Goal: Information Seeking & Learning: Learn about a topic

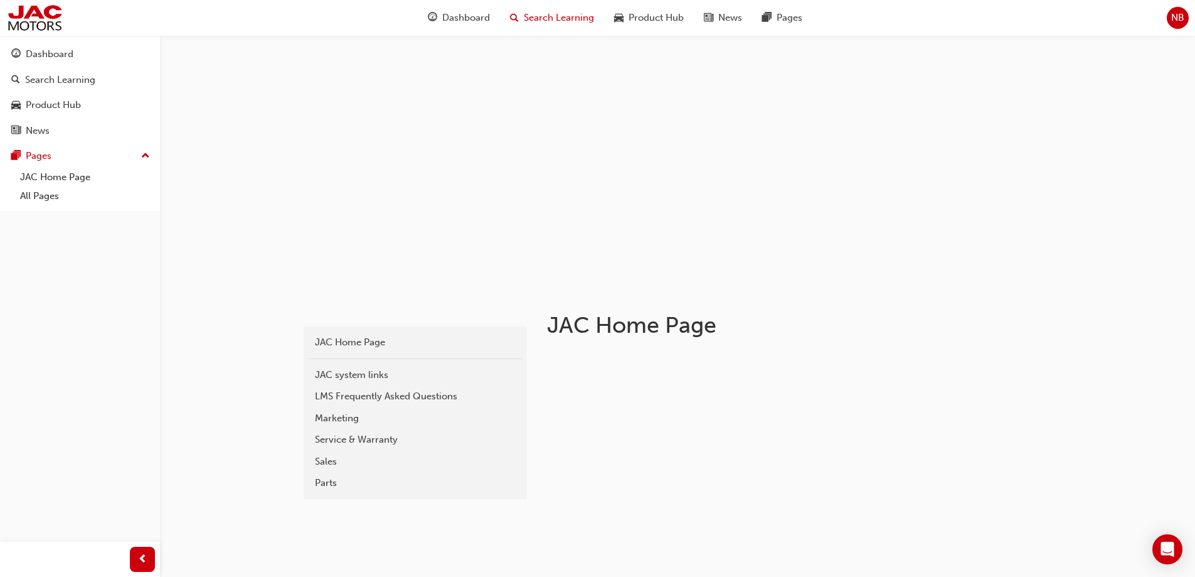
click at [565, 22] on span "Search Learning" at bounding box center [559, 18] width 70 height 14
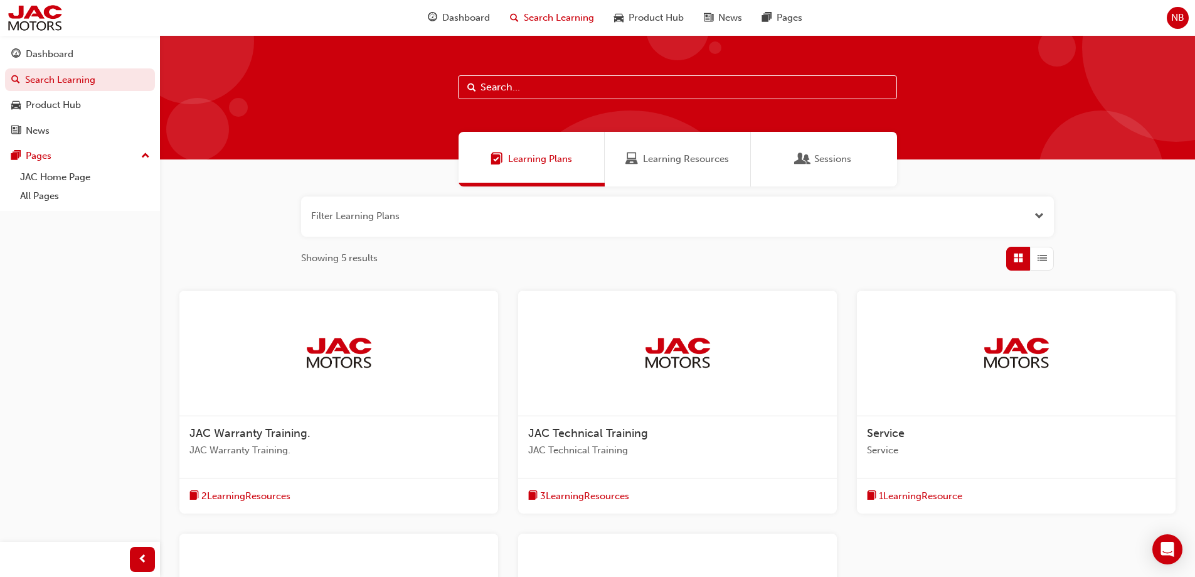
click at [1003, 356] on img at bounding box center [1016, 353] width 69 height 34
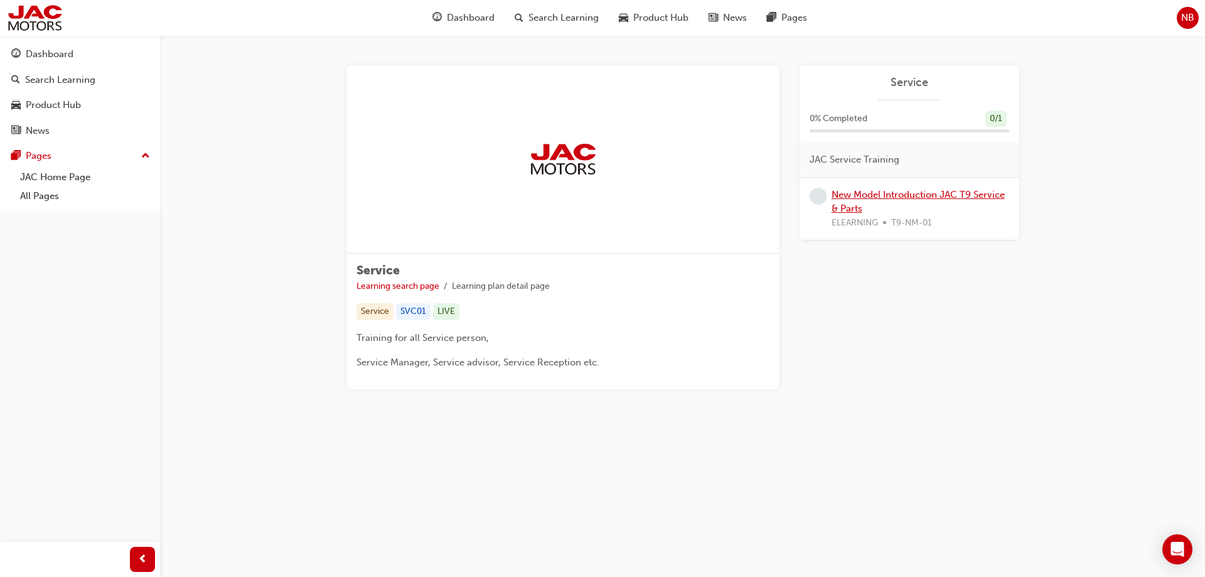
click at [866, 196] on link "New Model Introduction JAC T9 Service & Parts" at bounding box center [917, 202] width 173 height 26
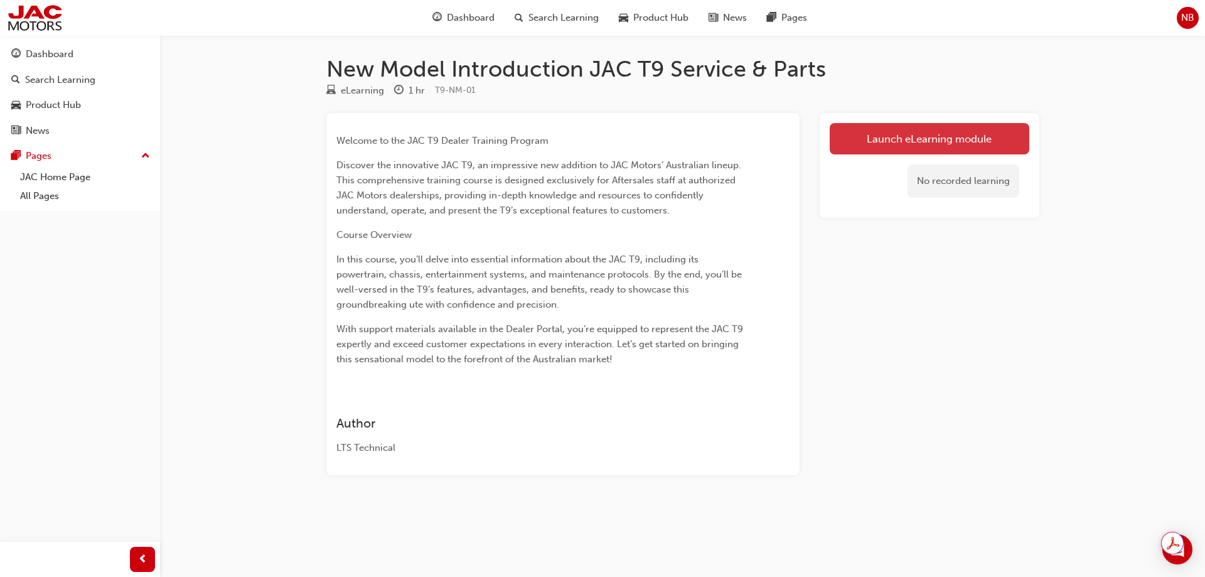
click at [896, 132] on link "Launch eLearning module" at bounding box center [929, 138] width 200 height 31
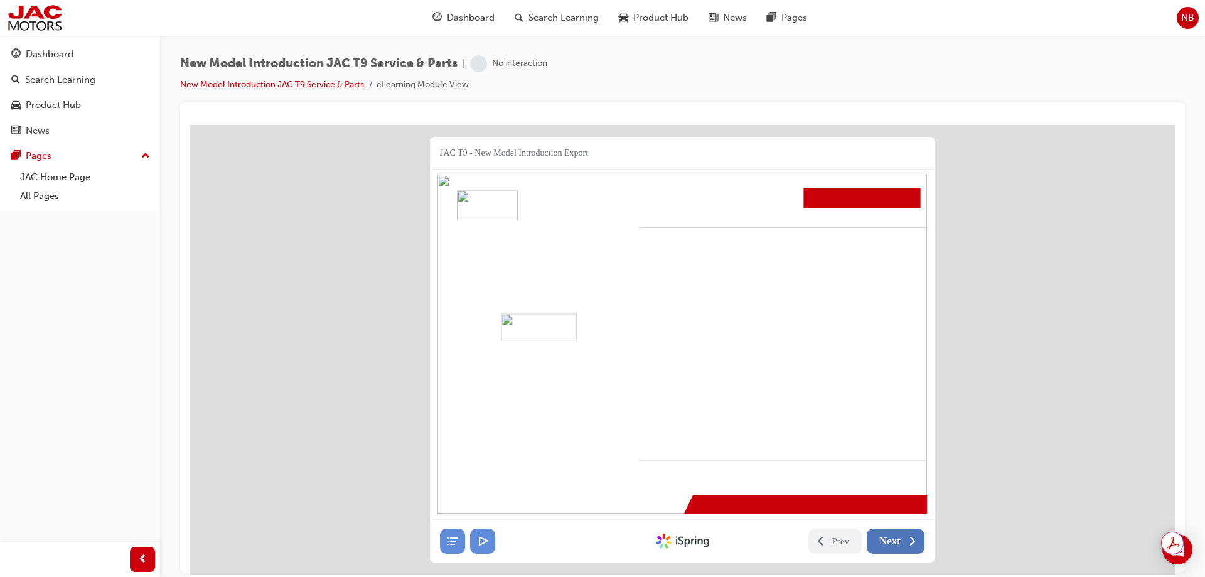
click at [901, 541] on button "Next" at bounding box center [895, 540] width 58 height 25
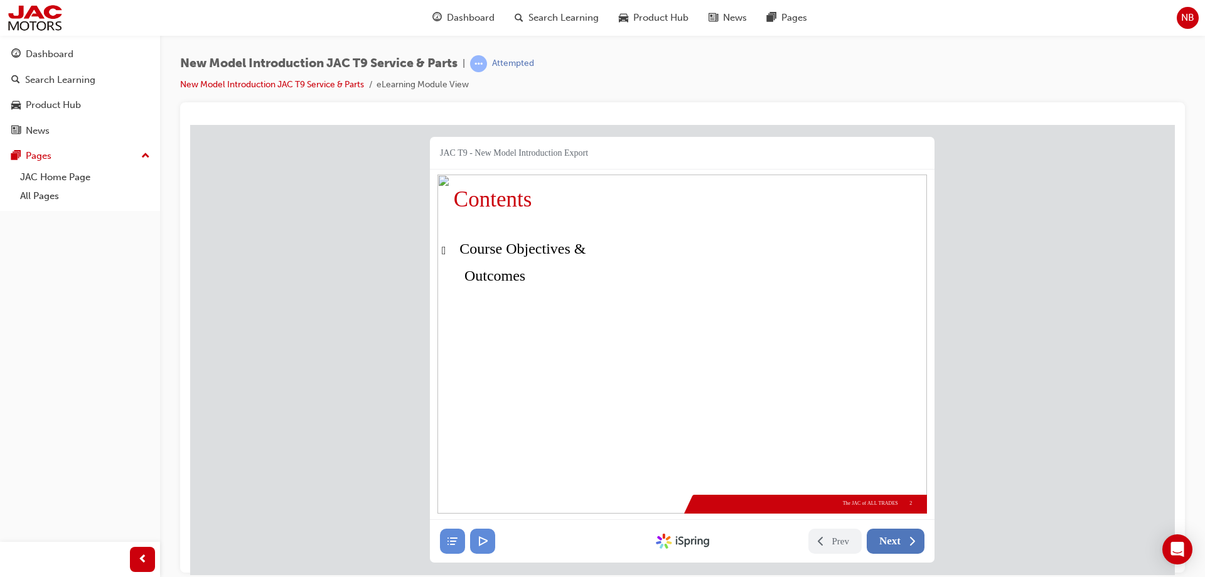
click at [901, 541] on button "Next" at bounding box center [895, 540] width 58 height 25
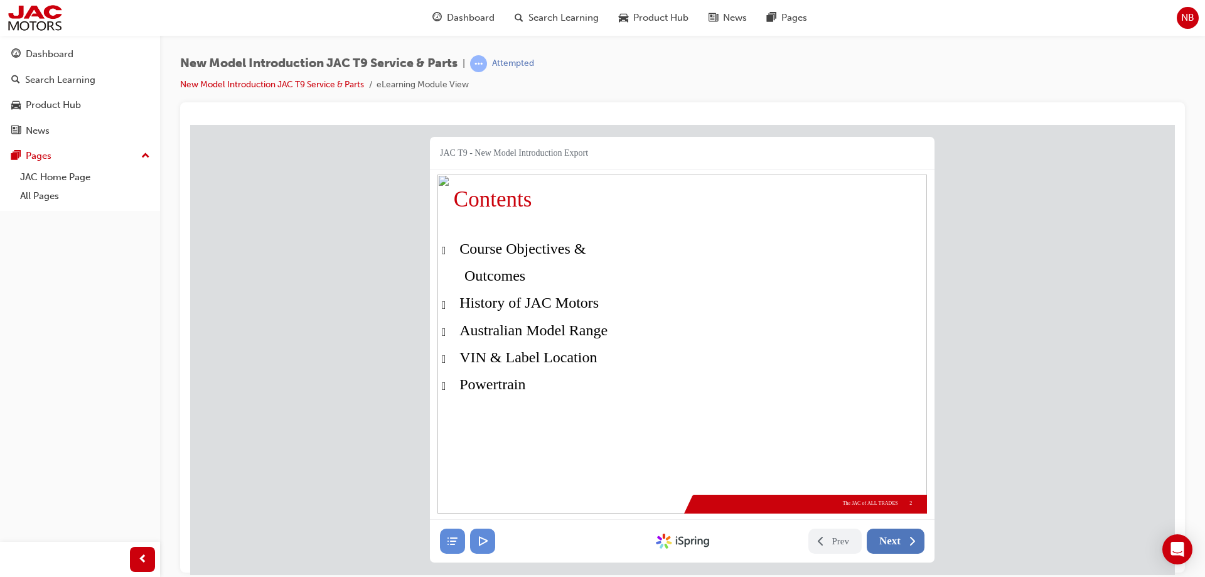
click at [901, 541] on button "Next" at bounding box center [895, 540] width 58 height 25
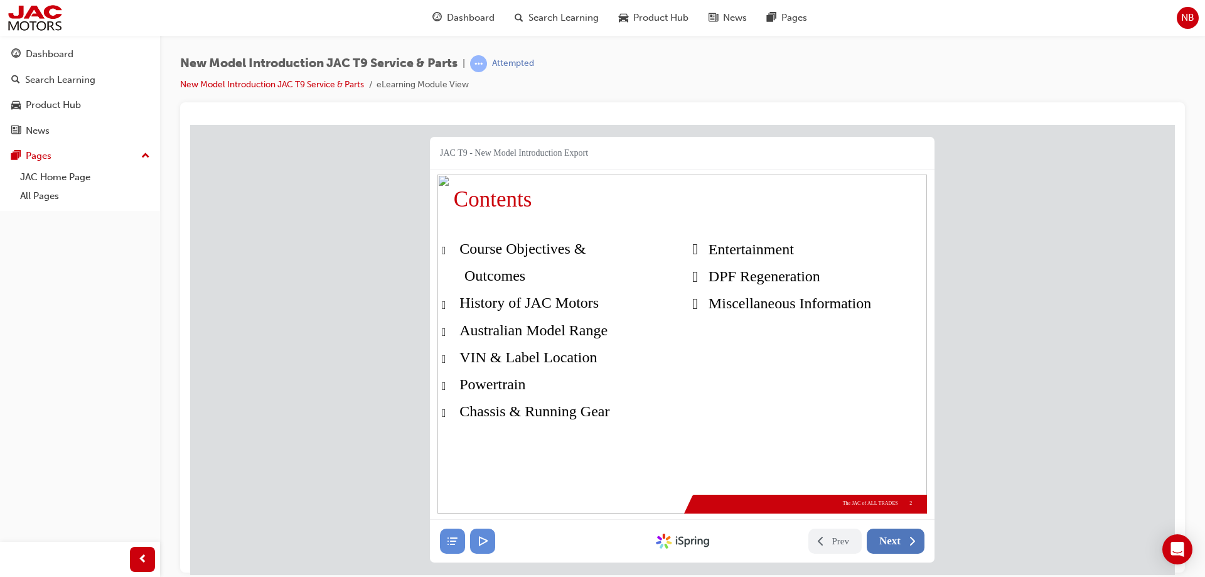
click at [901, 541] on button "Next" at bounding box center [895, 540] width 58 height 25
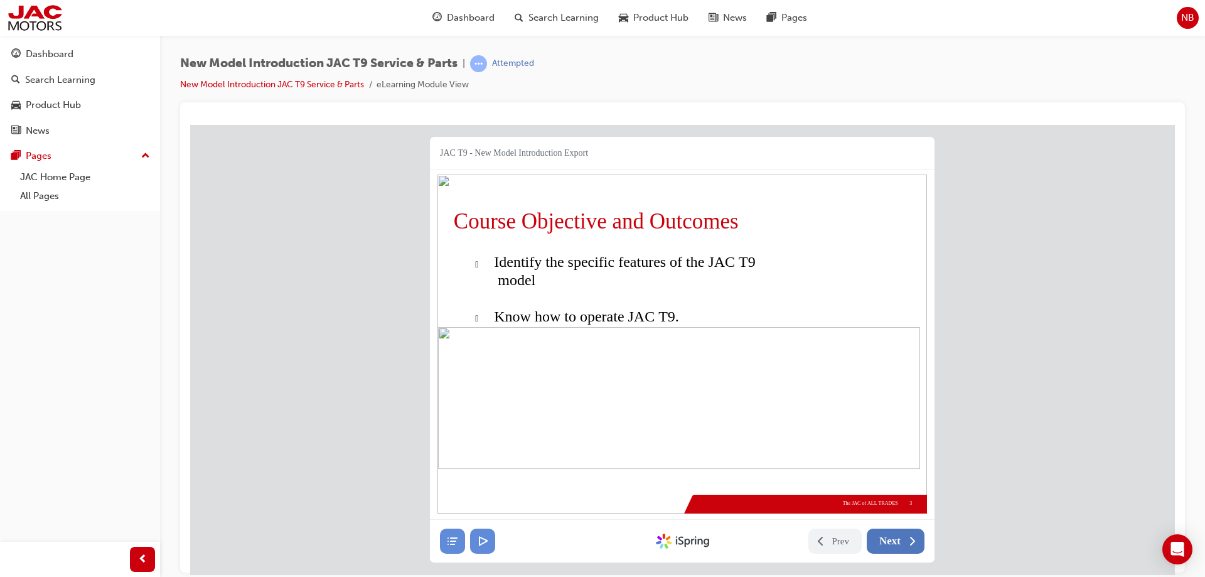
click at [901, 541] on button "Next" at bounding box center [895, 540] width 58 height 25
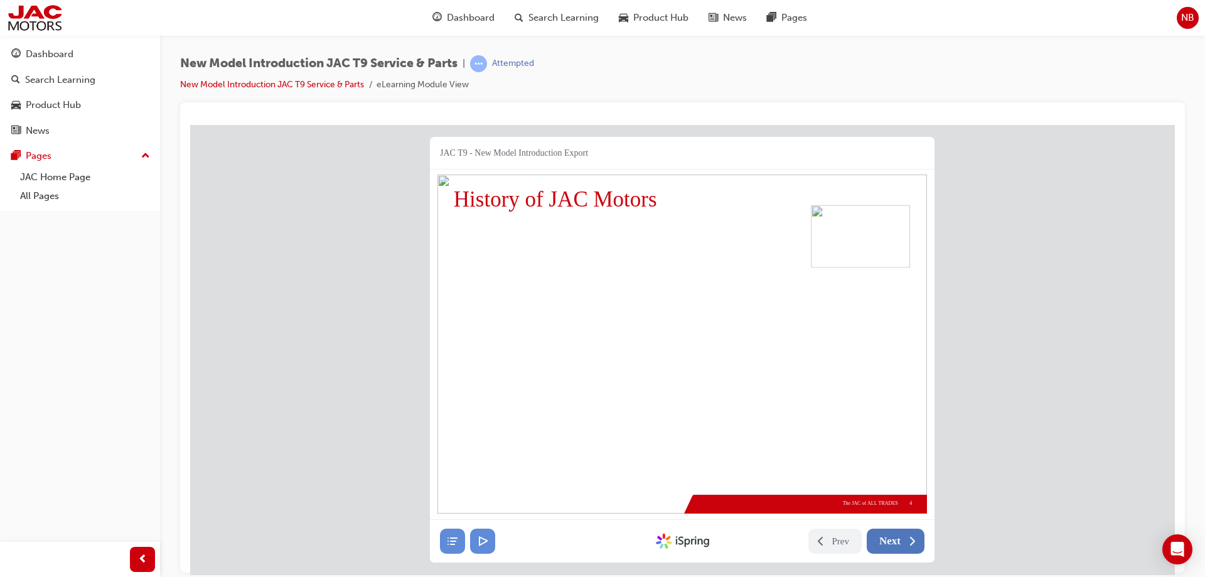
click at [898, 539] on span "Next" at bounding box center [889, 540] width 21 height 13
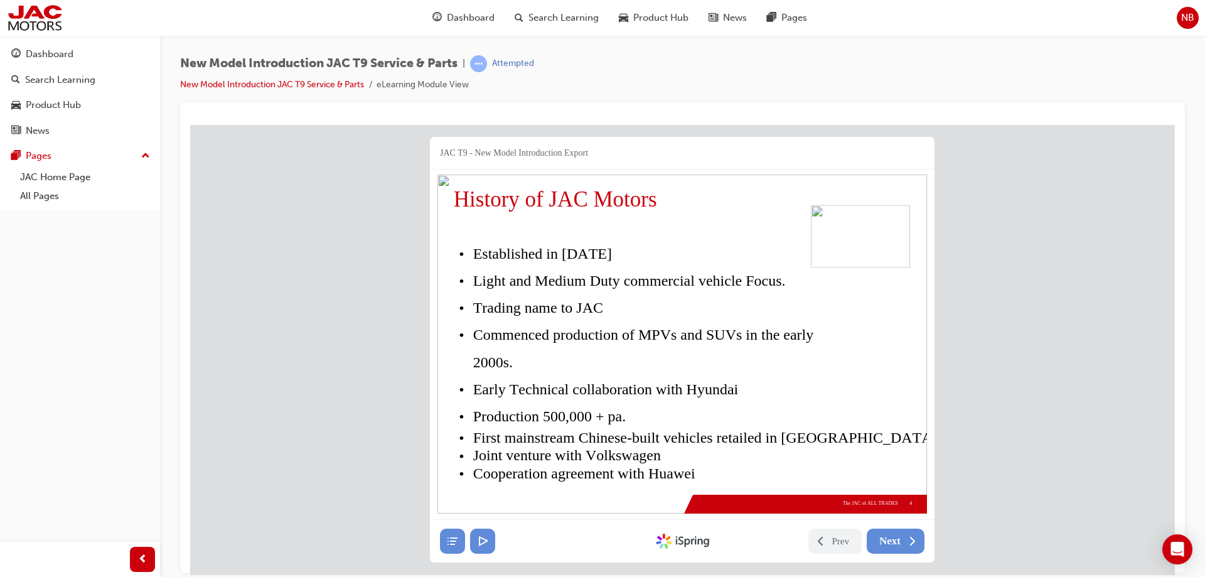
drag, startPoint x: 615, startPoint y: 202, endPoint x: 587, endPoint y: 198, distance: 27.9
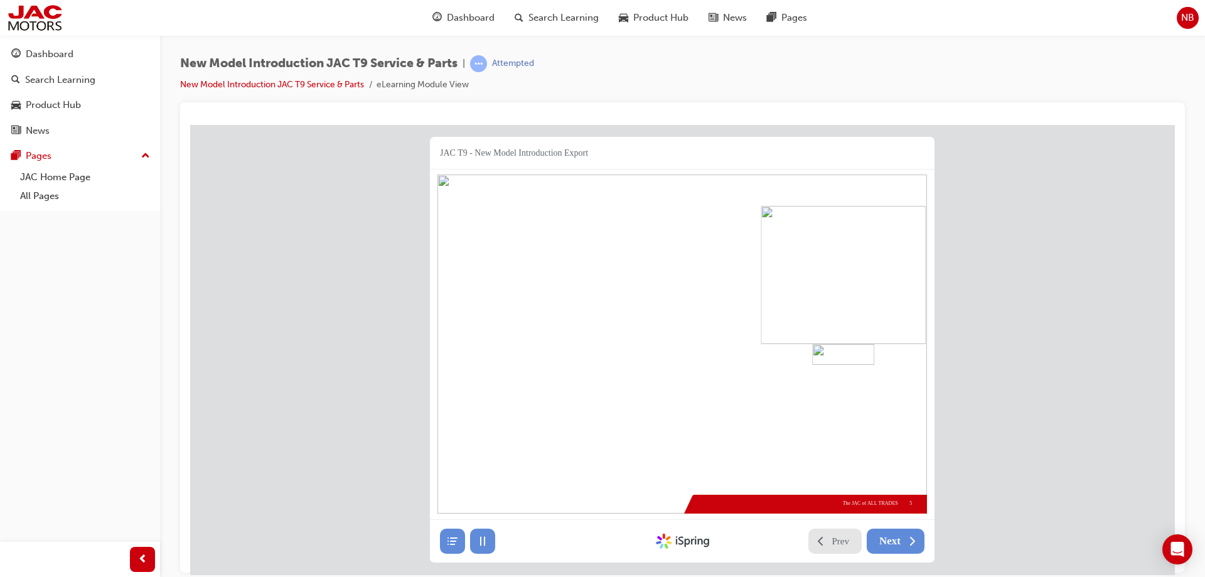
click at [816, 543] on icon at bounding box center [820, 540] width 13 height 13
click at [832, 541] on span "Prev" at bounding box center [841, 540] width 18 height 13
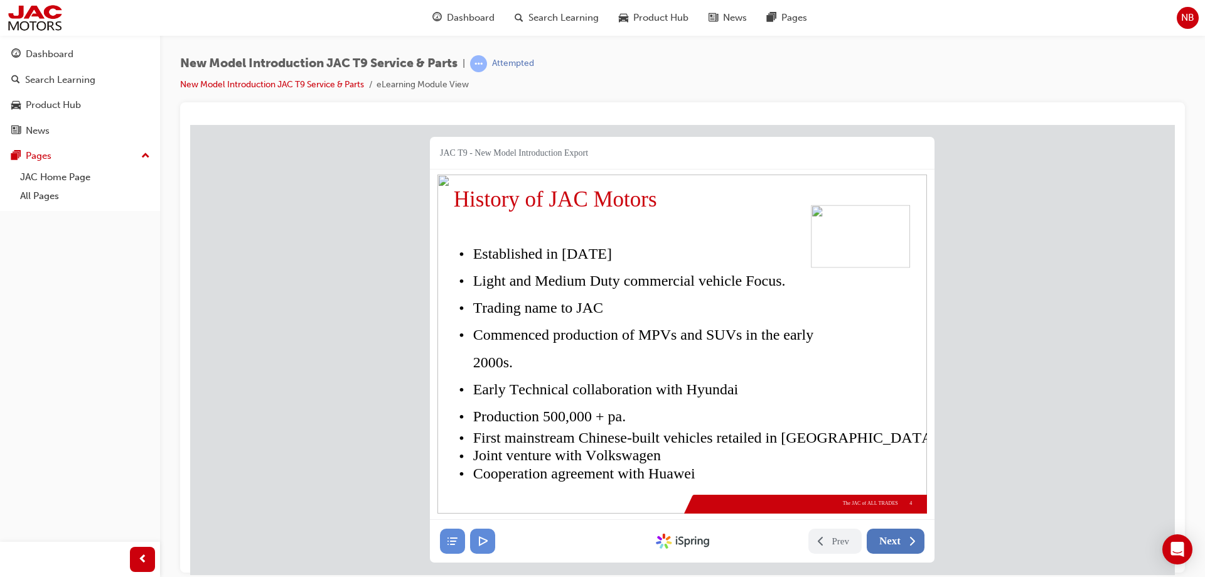
click at [894, 538] on span "Next" at bounding box center [889, 540] width 21 height 13
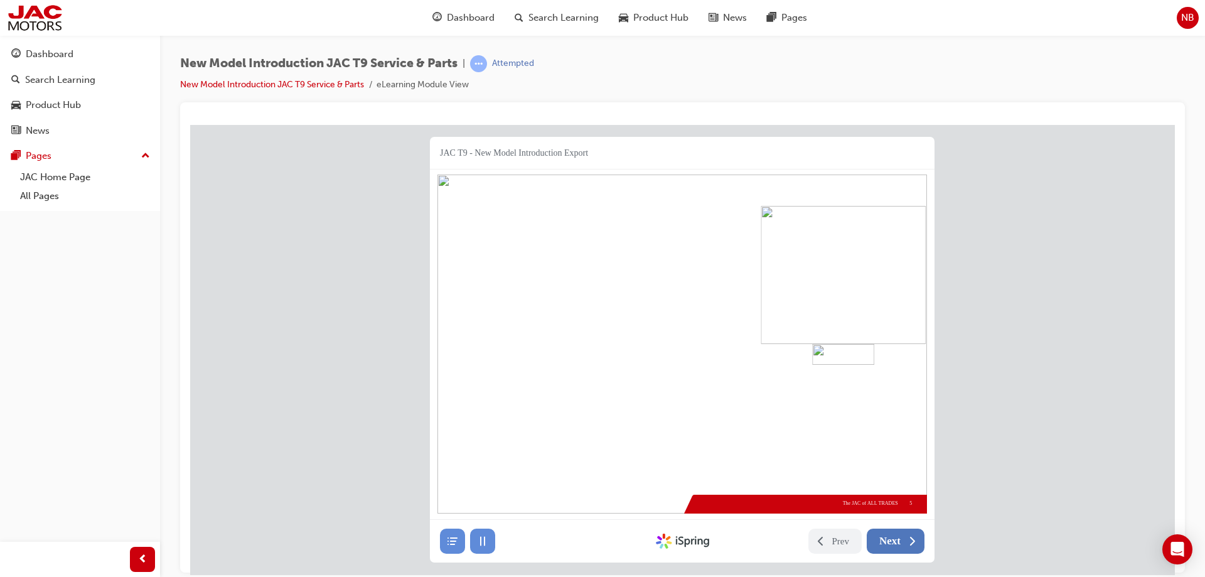
click at [883, 539] on span "Next" at bounding box center [889, 540] width 21 height 13
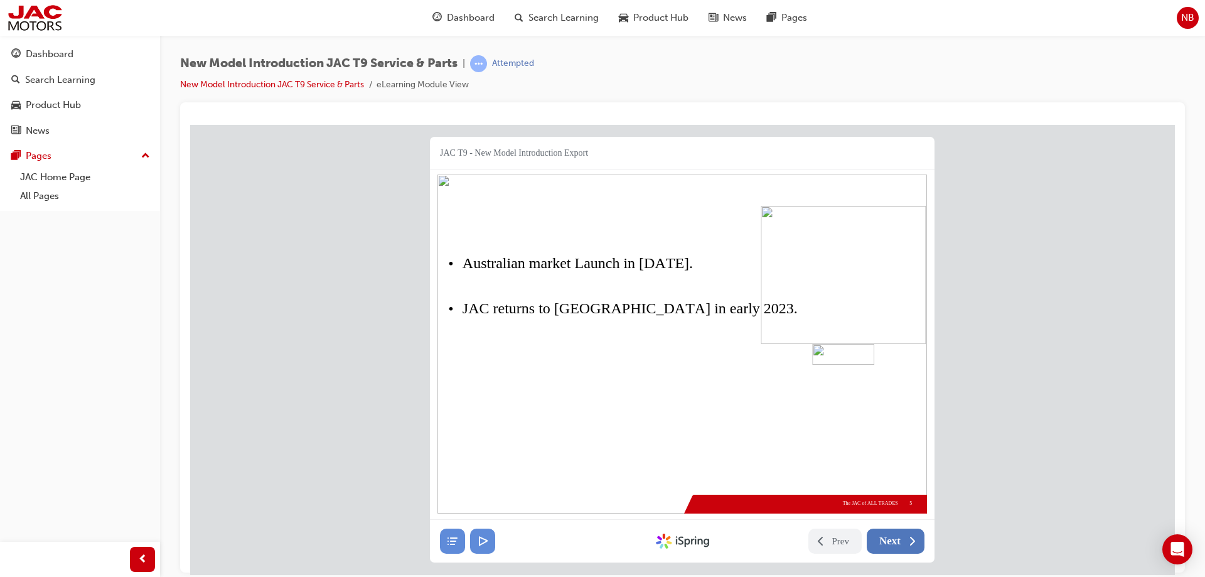
click at [883, 539] on span "Next" at bounding box center [889, 540] width 21 height 13
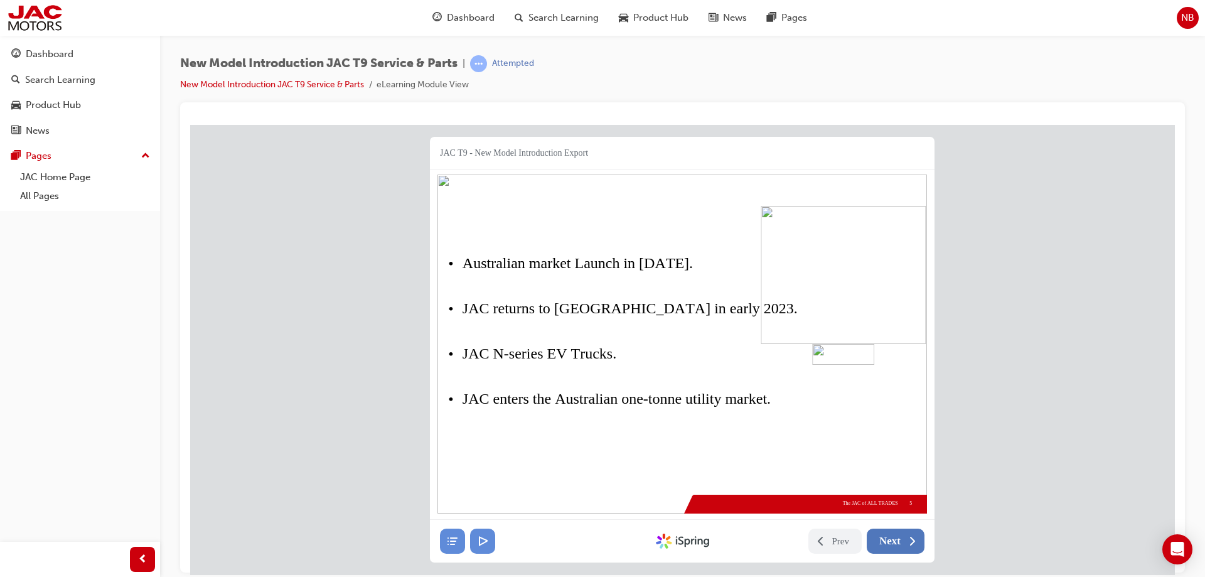
click at [883, 539] on span "Next" at bounding box center [889, 540] width 21 height 13
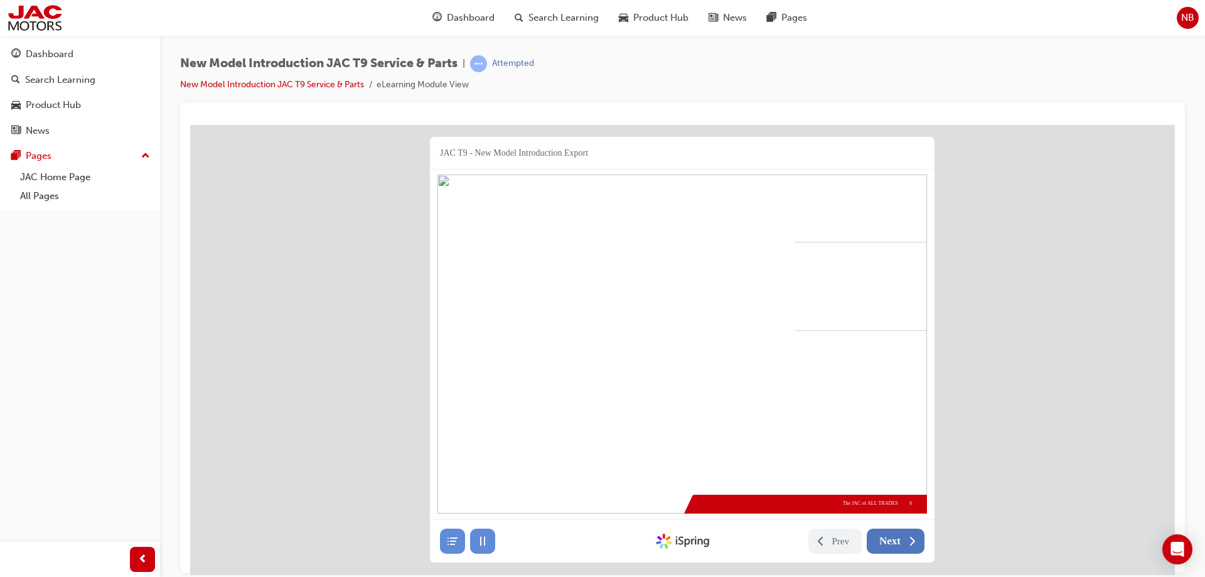
click at [883, 539] on span "Next" at bounding box center [889, 540] width 21 height 13
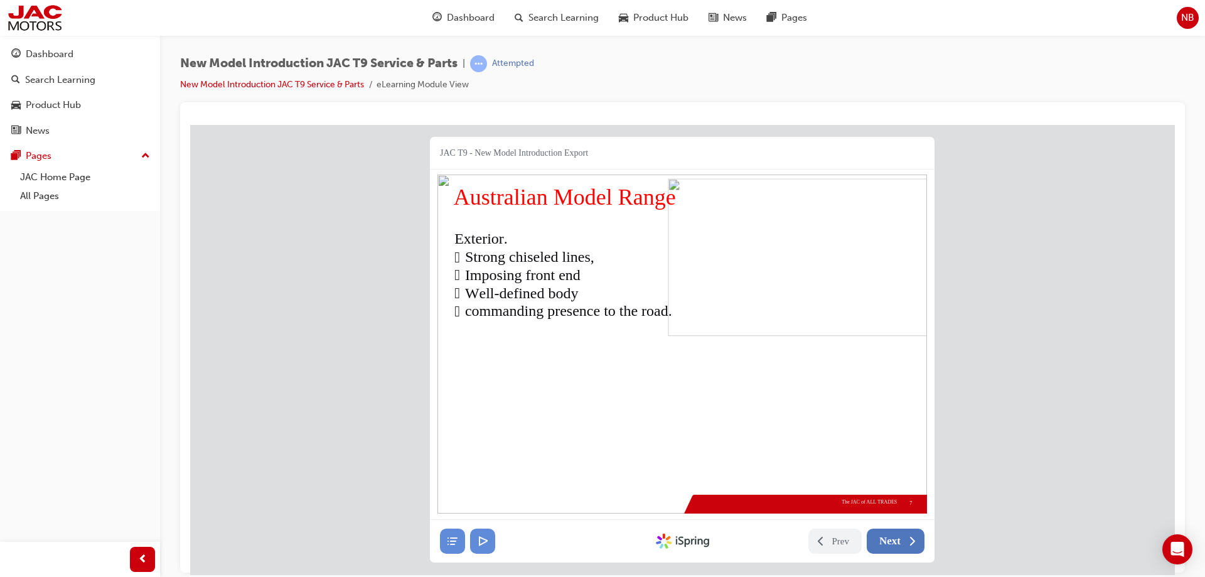
click at [883, 539] on span "Next" at bounding box center [889, 540] width 21 height 13
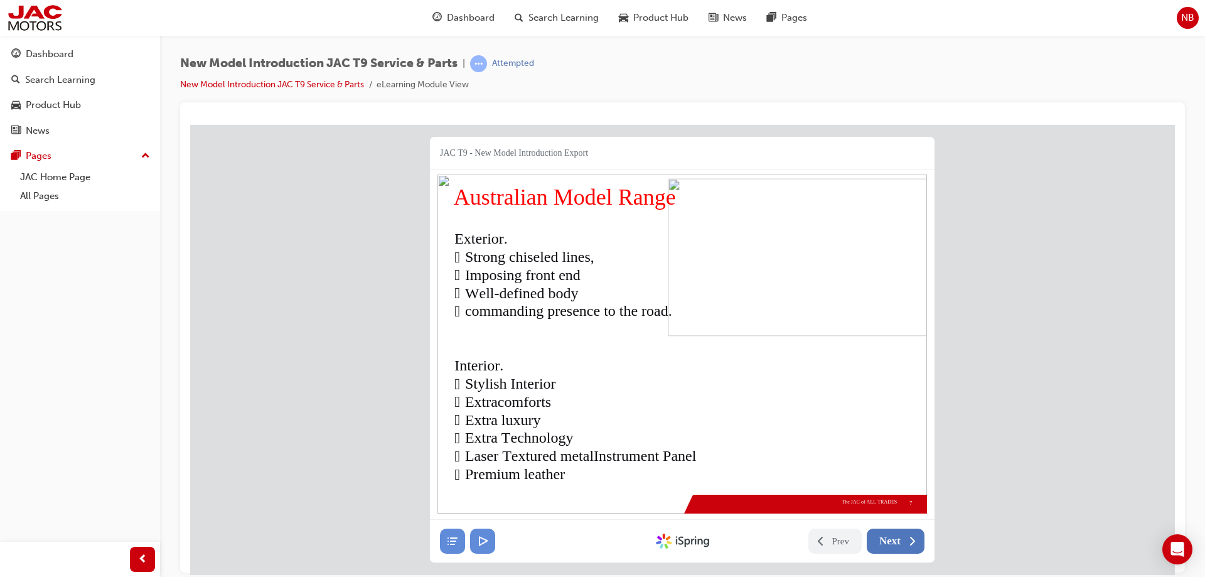
click at [883, 539] on span "Next" at bounding box center [889, 540] width 21 height 13
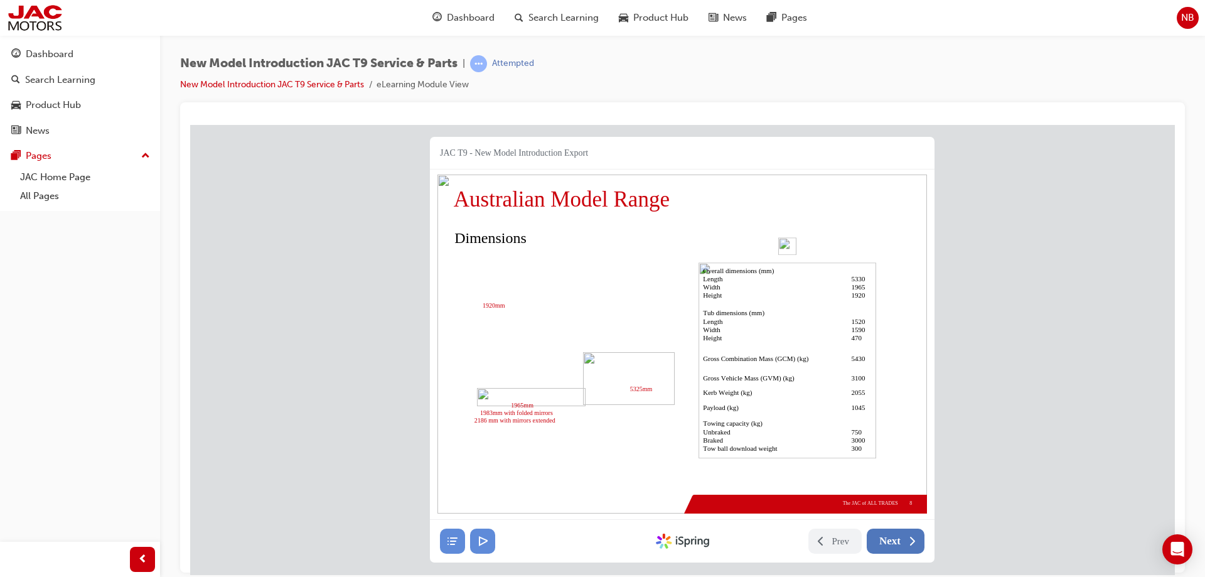
click at [883, 539] on span "Next" at bounding box center [889, 540] width 21 height 13
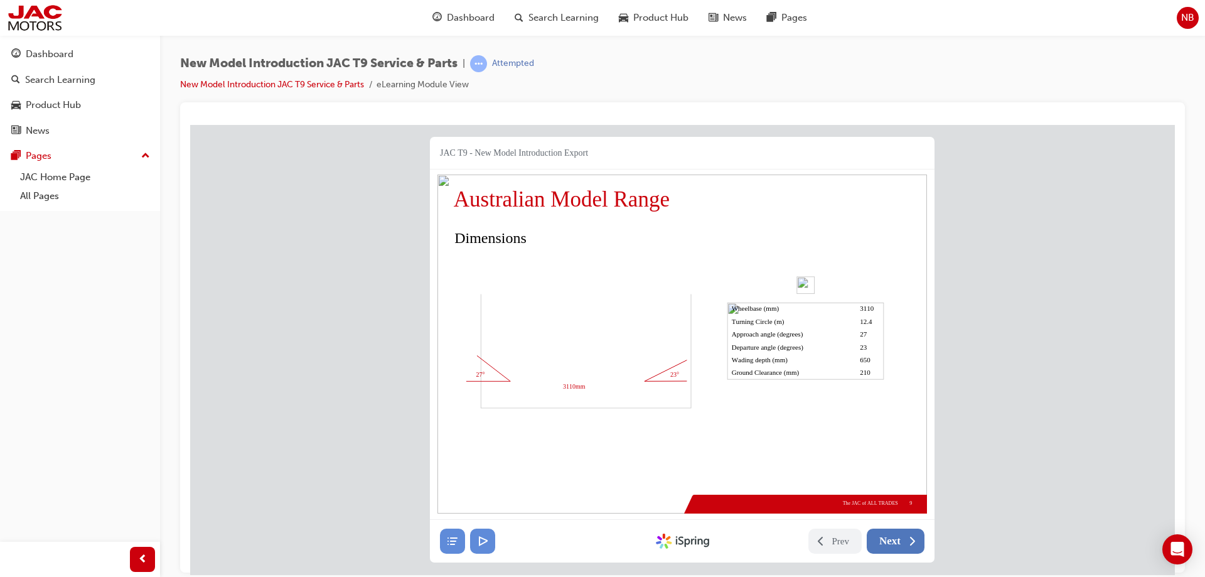
click at [883, 539] on span "Next" at bounding box center [889, 540] width 21 height 13
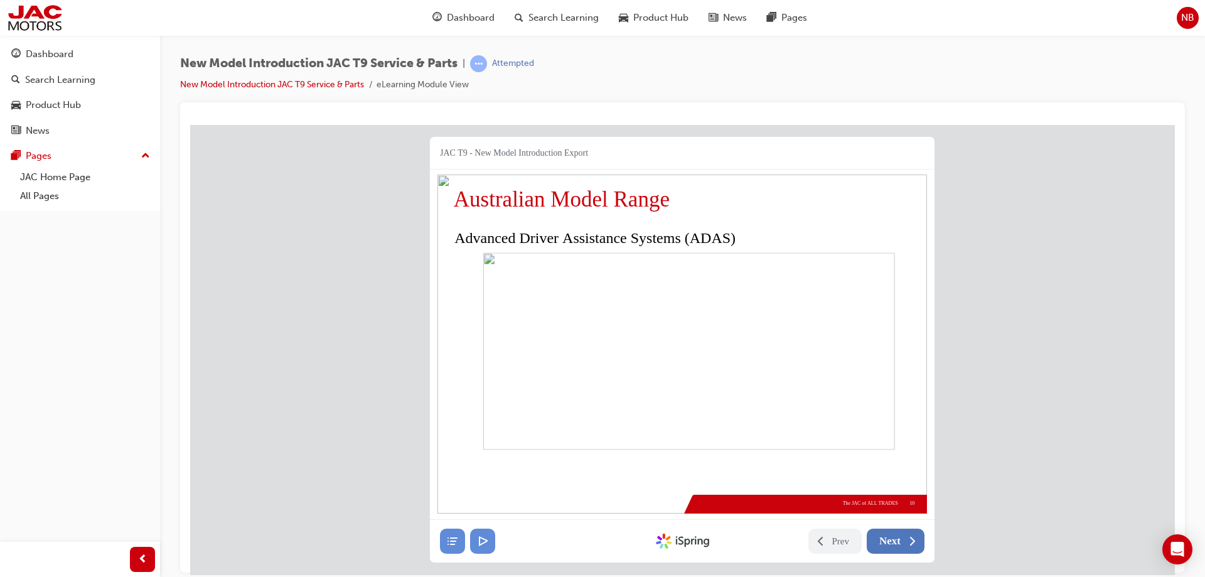
click at [883, 539] on span "Next" at bounding box center [889, 540] width 21 height 13
click at [884, 538] on span "Next" at bounding box center [889, 540] width 21 height 13
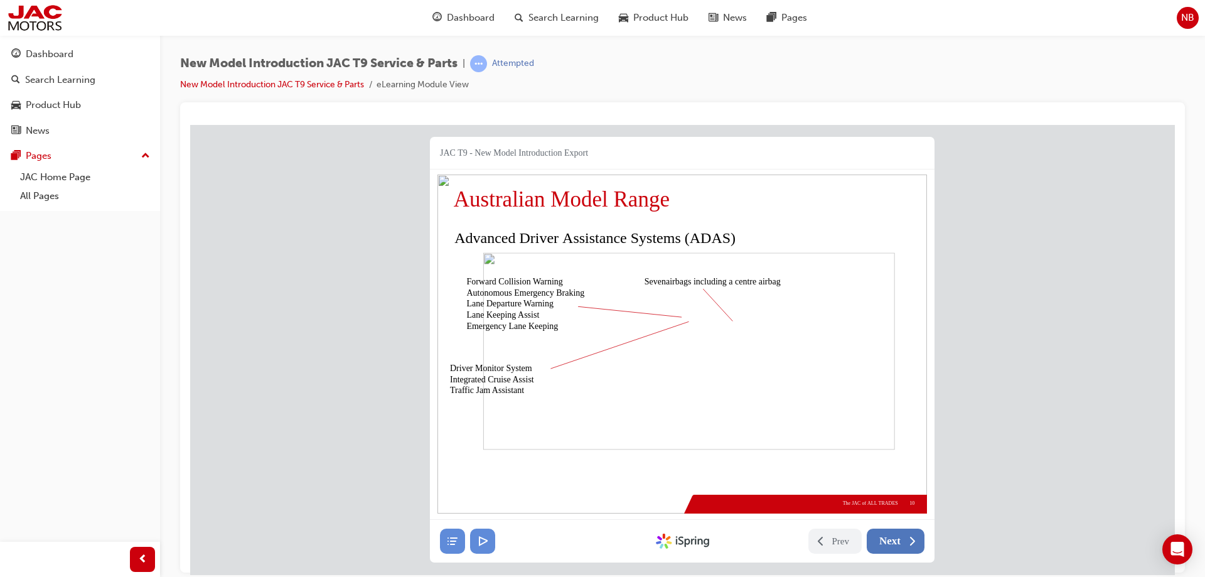
click at [887, 540] on span "Next" at bounding box center [889, 540] width 21 height 13
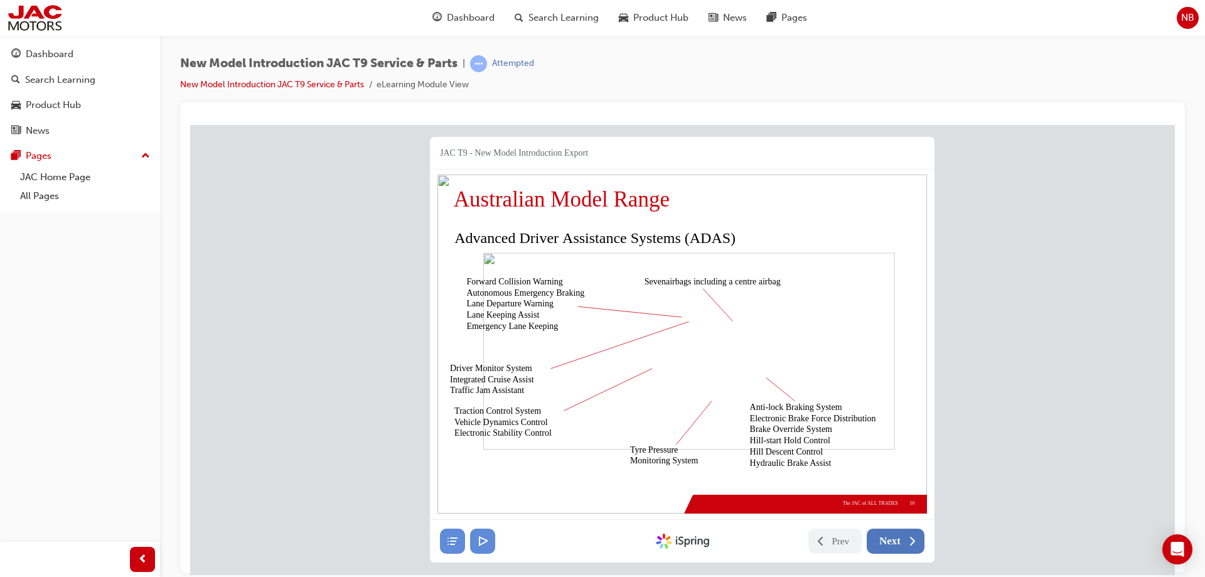
click at [887, 540] on span "Next" at bounding box center [889, 540] width 21 height 13
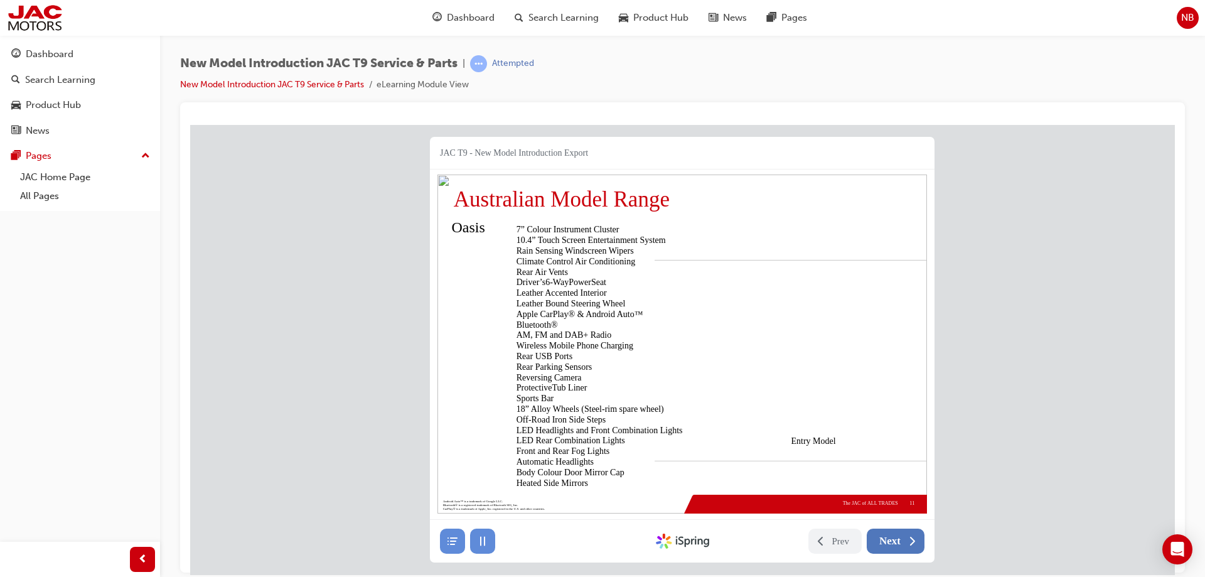
click at [887, 540] on span "Next" at bounding box center [889, 540] width 21 height 13
click at [898, 541] on span "Next" at bounding box center [889, 540] width 21 height 13
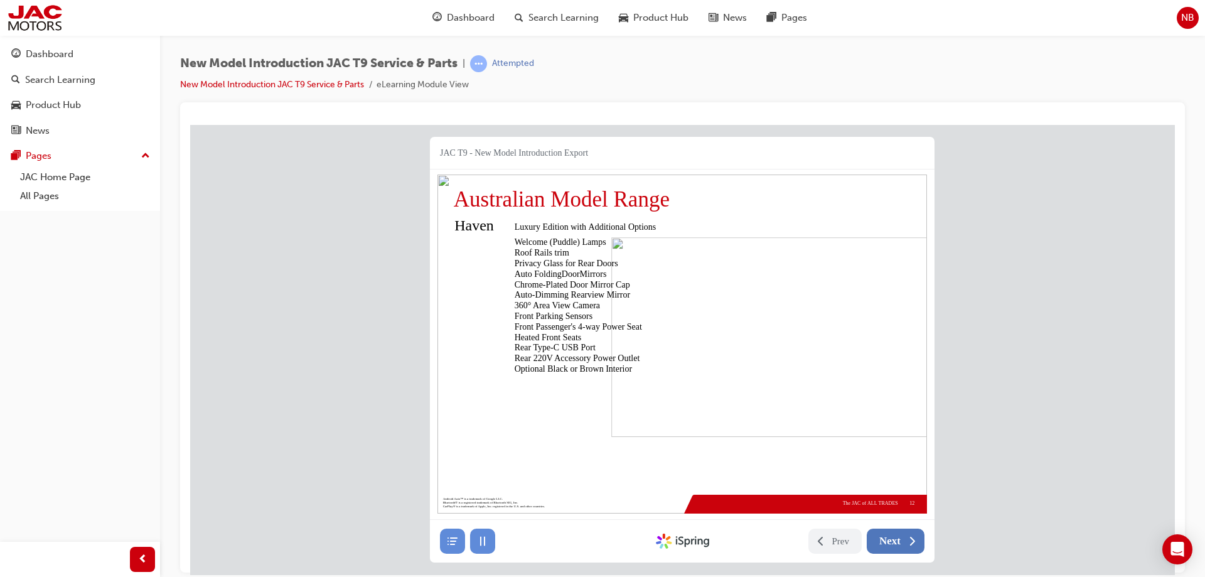
click at [898, 527] on nav "Prev Next Created with iSpring" at bounding box center [682, 540] width 504 height 43
click at [898, 541] on span "Next" at bounding box center [889, 540] width 21 height 13
click at [890, 540] on span "Next" at bounding box center [889, 540] width 21 height 13
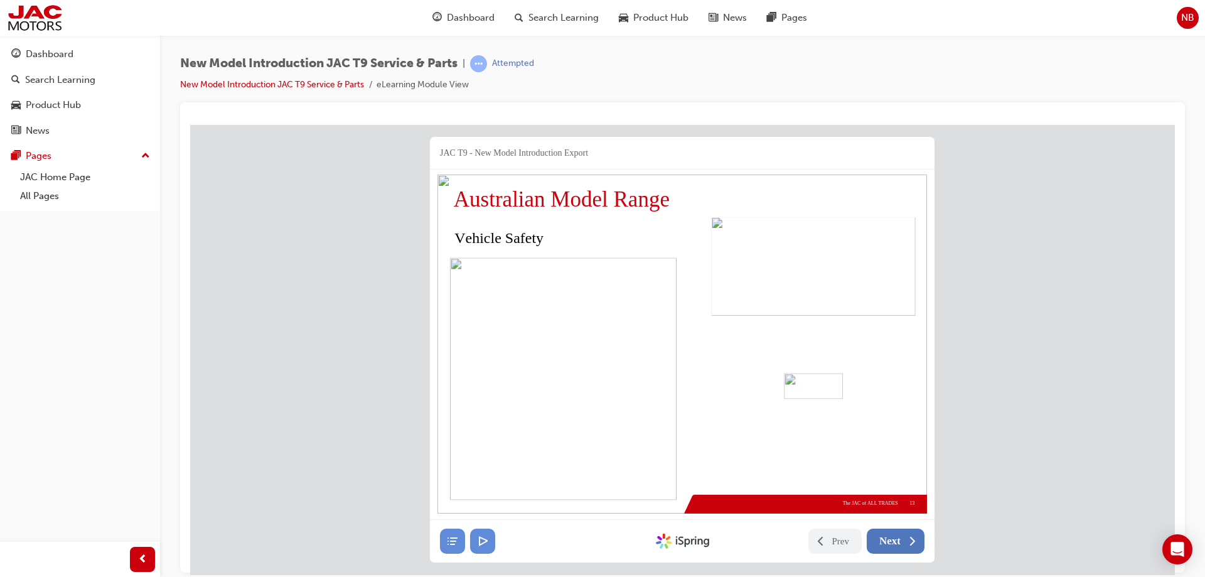
click at [890, 540] on span "Next" at bounding box center [889, 540] width 21 height 13
click at [890, 526] on nav "Prev Next Created with iSpring" at bounding box center [682, 540] width 504 height 43
click at [890, 540] on span "Next" at bounding box center [889, 540] width 21 height 13
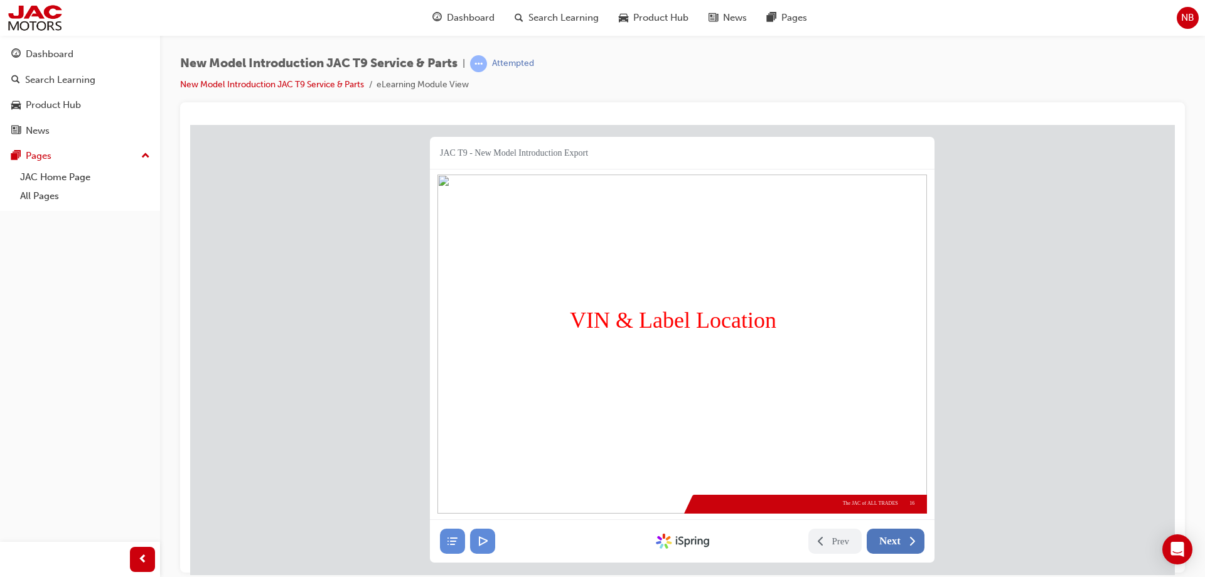
click at [890, 540] on span "Next" at bounding box center [889, 540] width 21 height 13
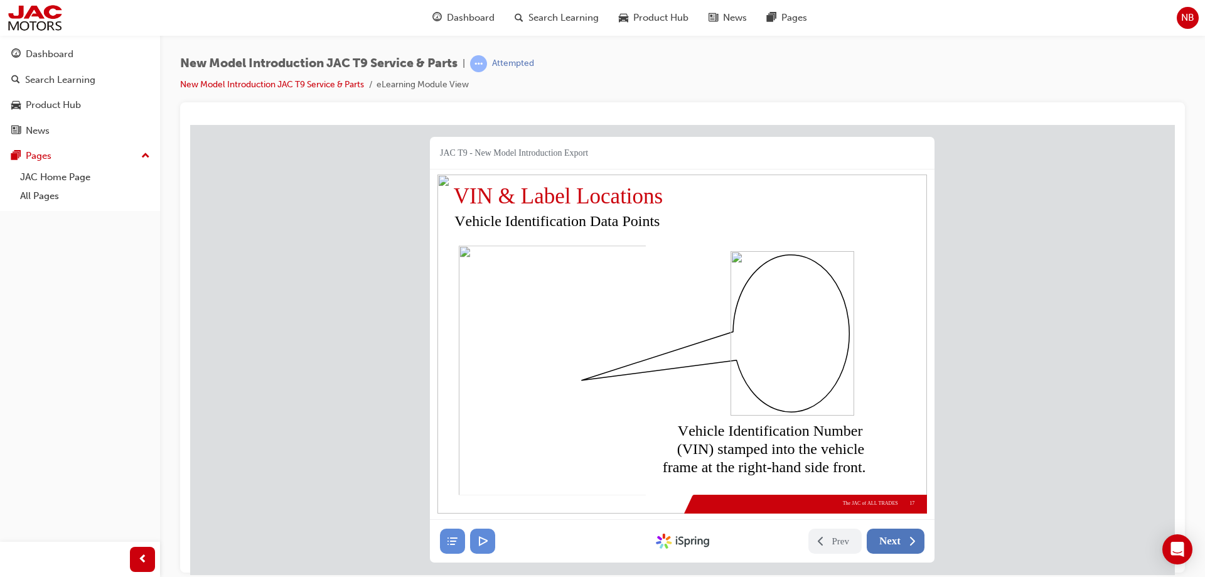
click at [890, 540] on span "Next" at bounding box center [889, 540] width 21 height 13
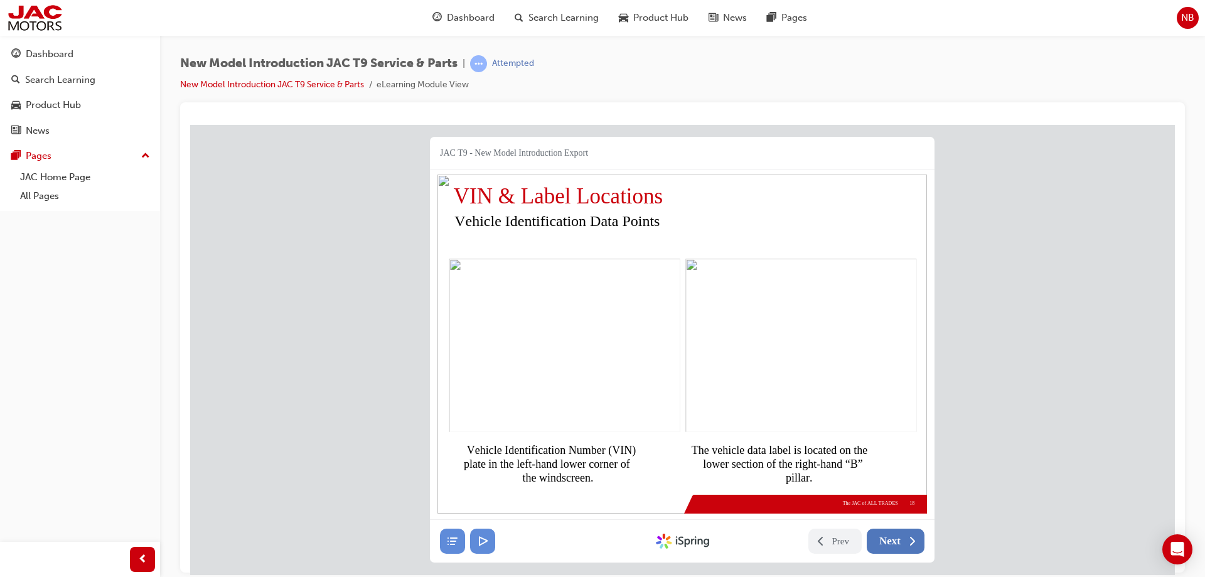
click at [892, 540] on nav "Prev Next Created with iSpring" at bounding box center [682, 540] width 504 height 43
click at [895, 541] on span "Next" at bounding box center [889, 540] width 21 height 13
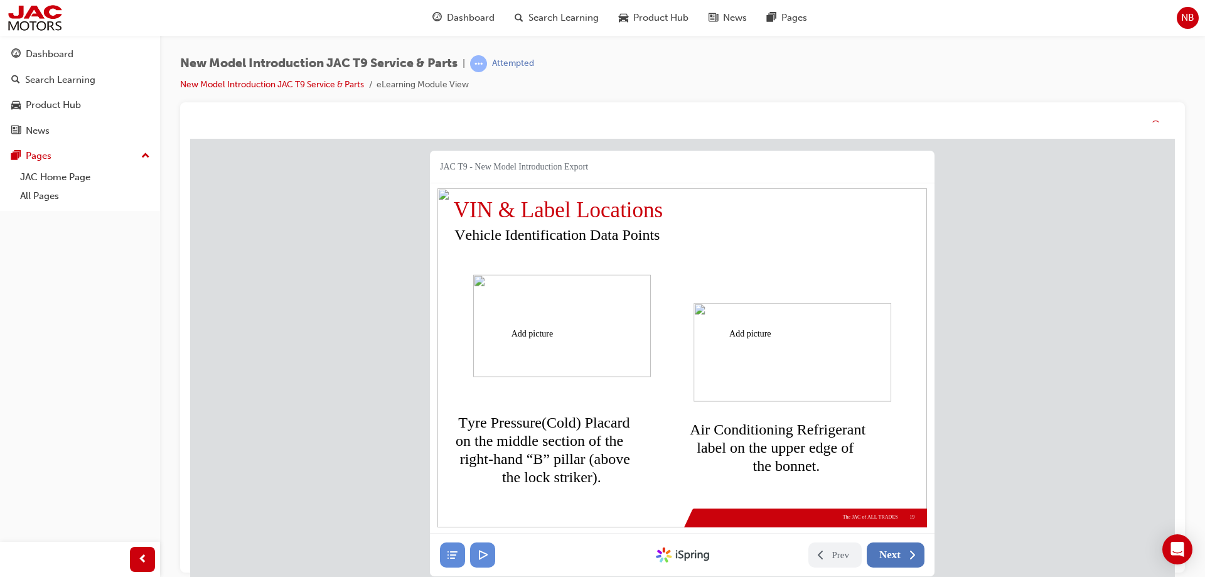
click at [896, 556] on span "Next" at bounding box center [889, 554] width 21 height 13
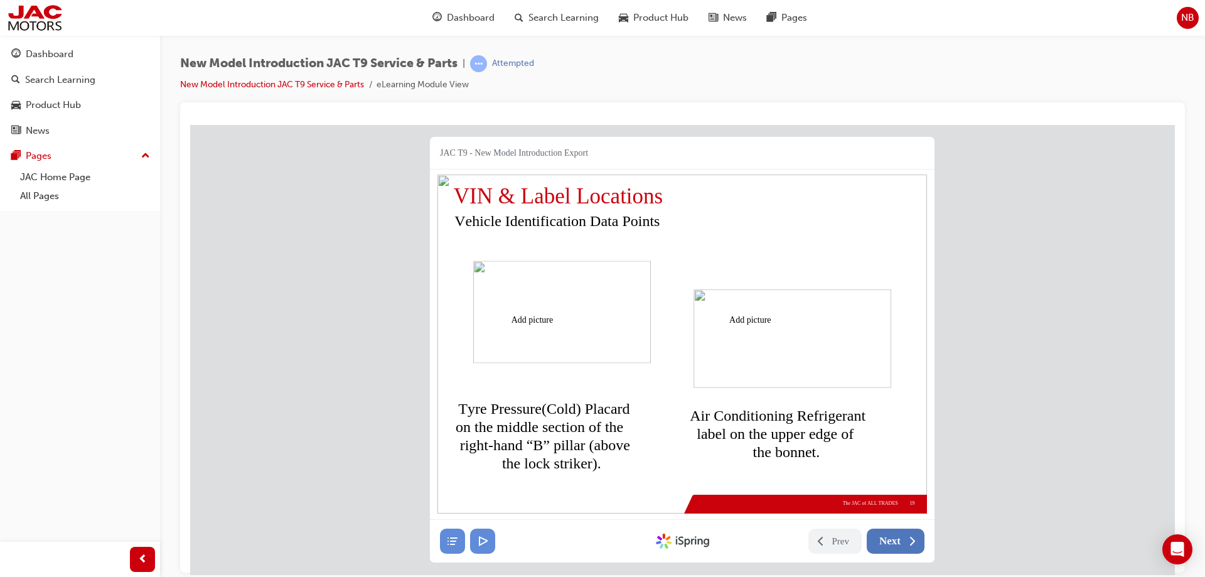
click at [895, 541] on span "Next" at bounding box center [889, 540] width 21 height 13
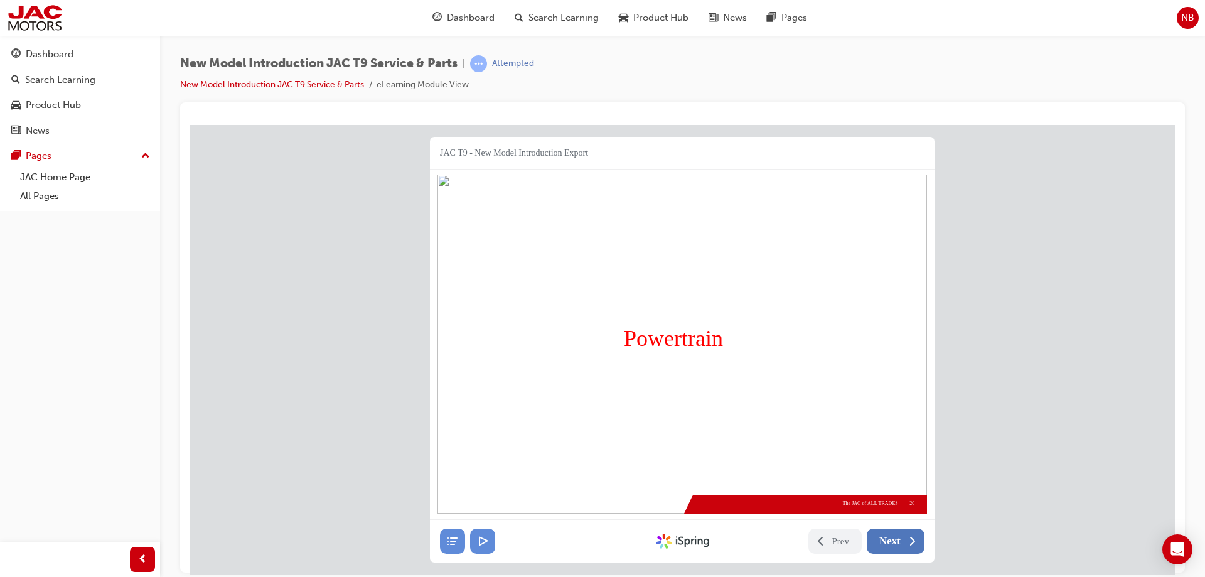
click at [892, 544] on span "Next" at bounding box center [889, 540] width 21 height 13
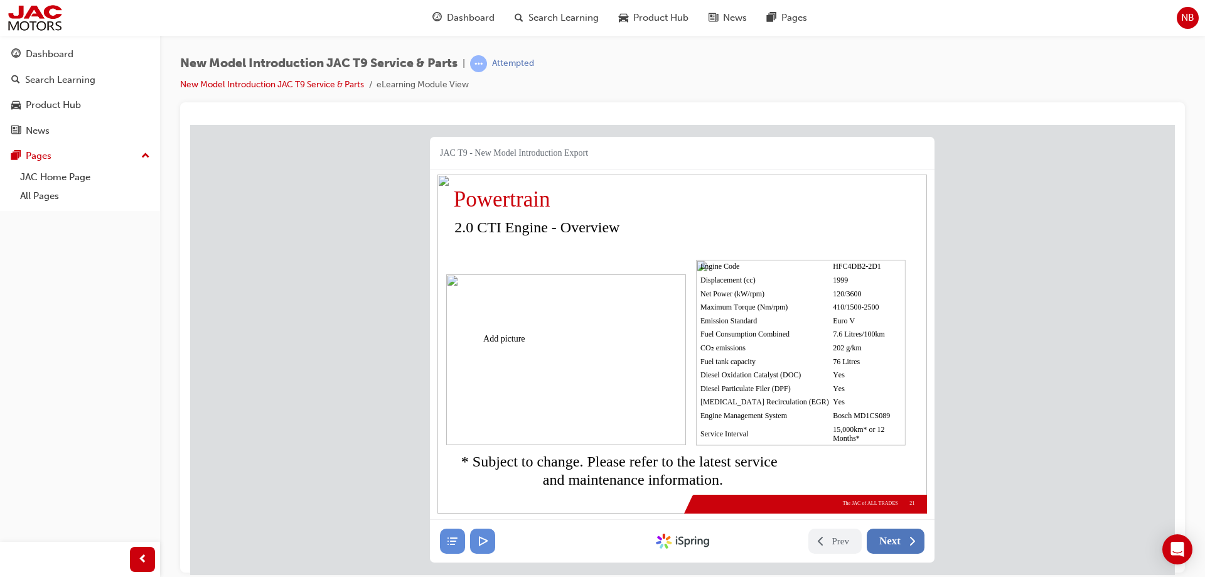
click at [892, 544] on span "Next" at bounding box center [889, 540] width 21 height 13
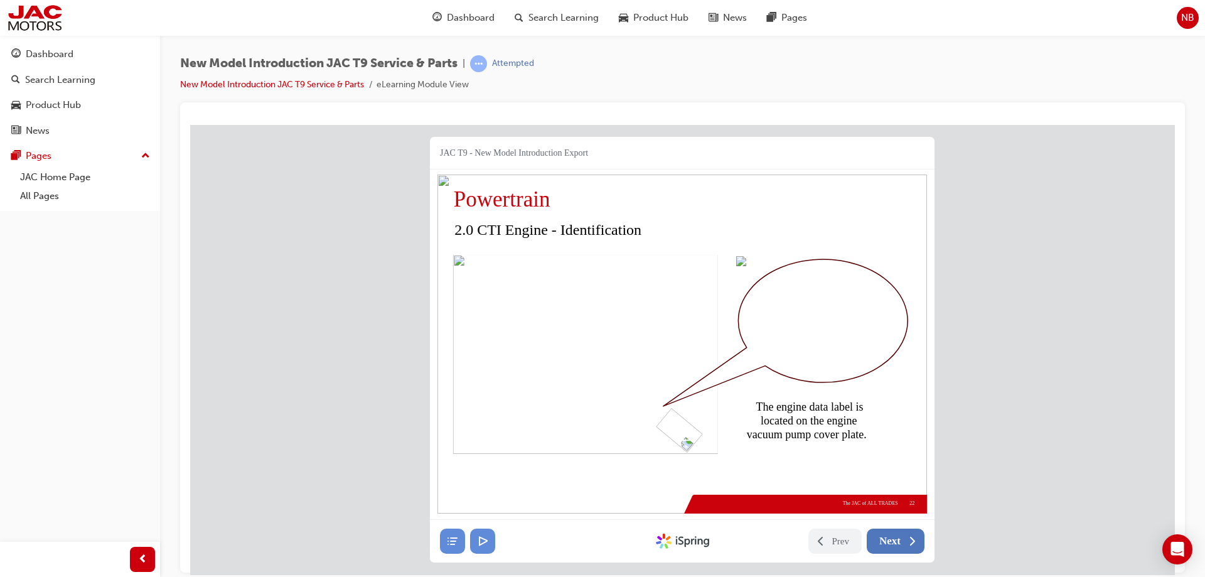
click at [894, 542] on span "Next" at bounding box center [889, 540] width 21 height 13
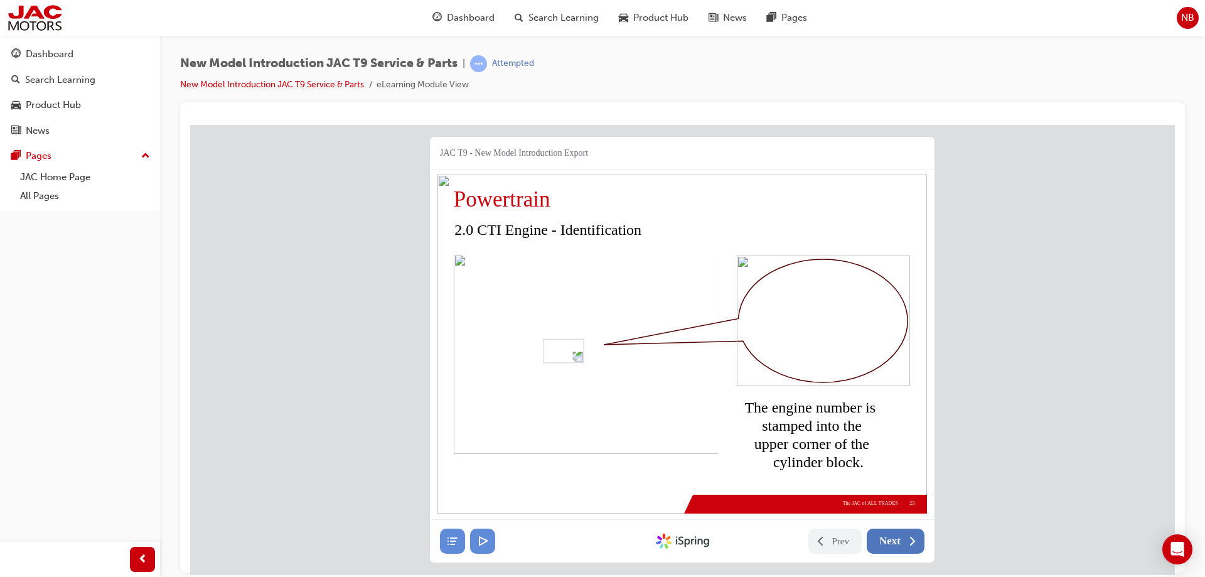
click at [894, 542] on button "Next" at bounding box center [895, 540] width 58 height 25
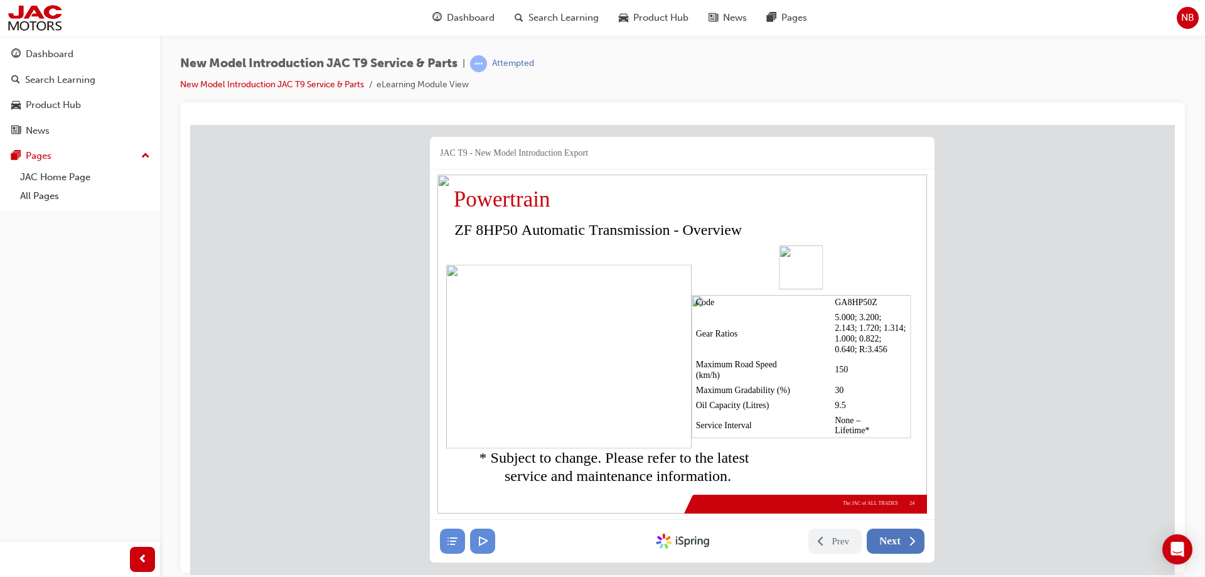
click at [894, 542] on span "Next" at bounding box center [889, 540] width 21 height 13
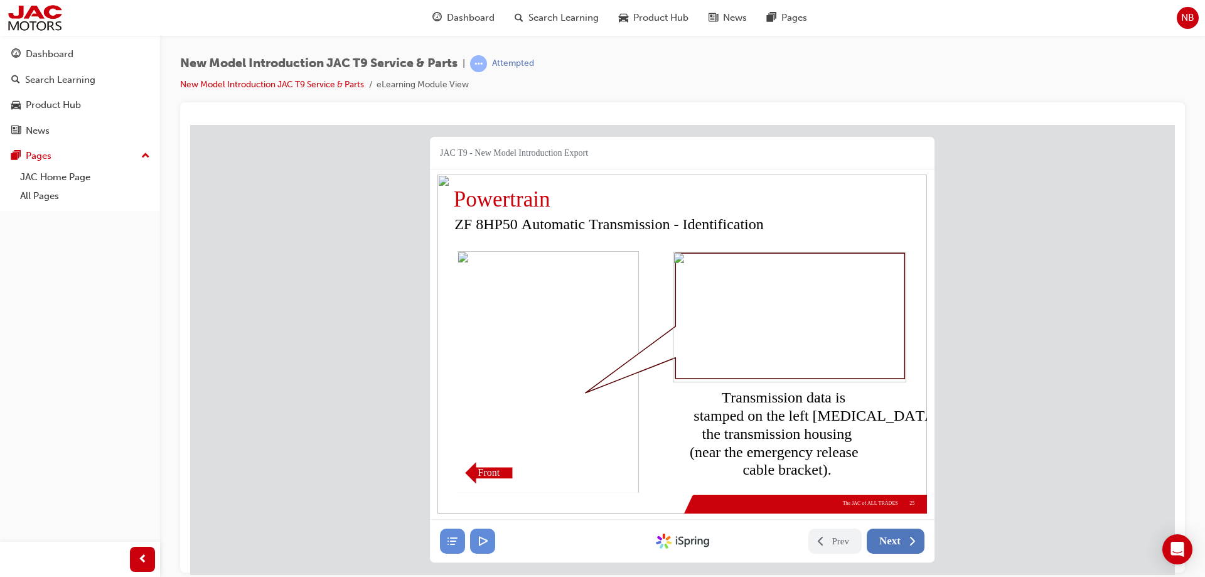
click at [894, 542] on span "Next" at bounding box center [889, 540] width 21 height 13
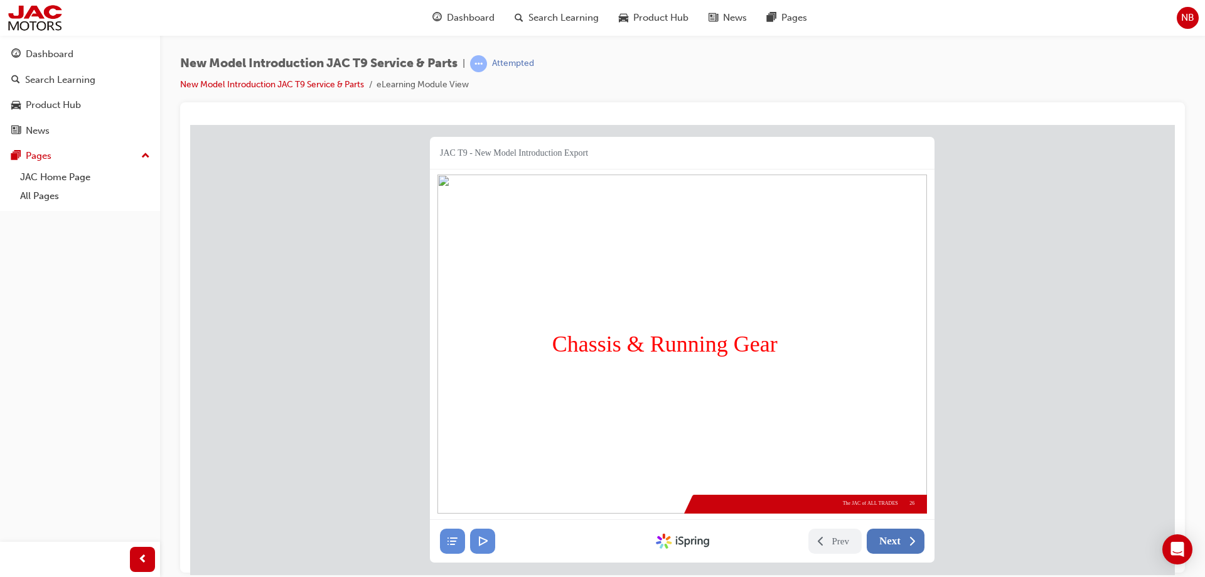
click at [894, 542] on button "Next" at bounding box center [895, 540] width 58 height 25
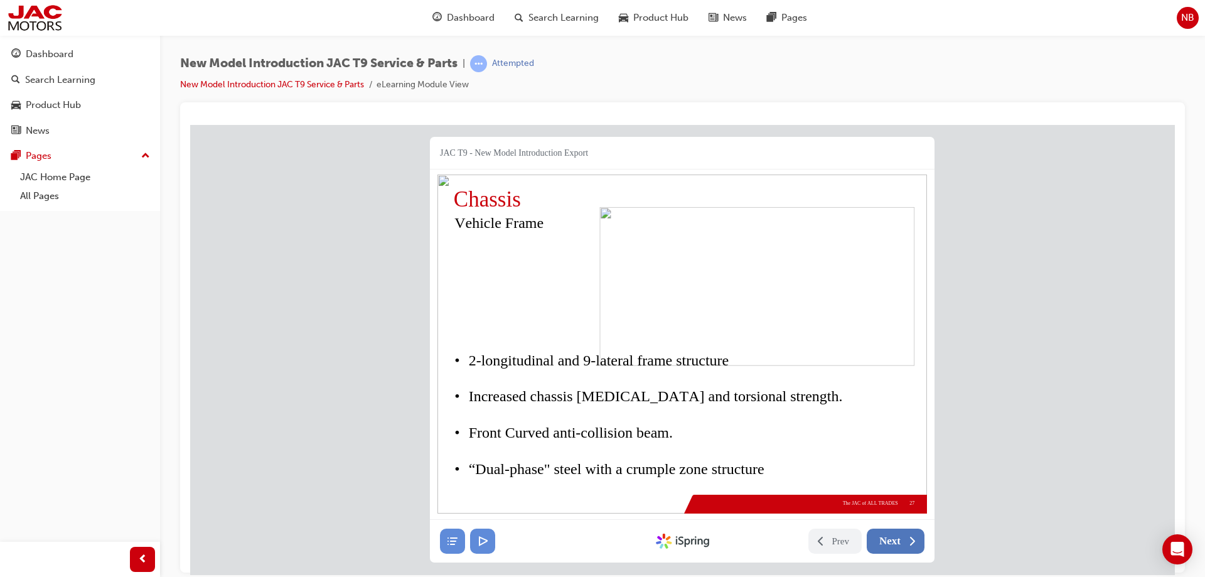
click at [894, 542] on span "Next" at bounding box center [889, 540] width 21 height 13
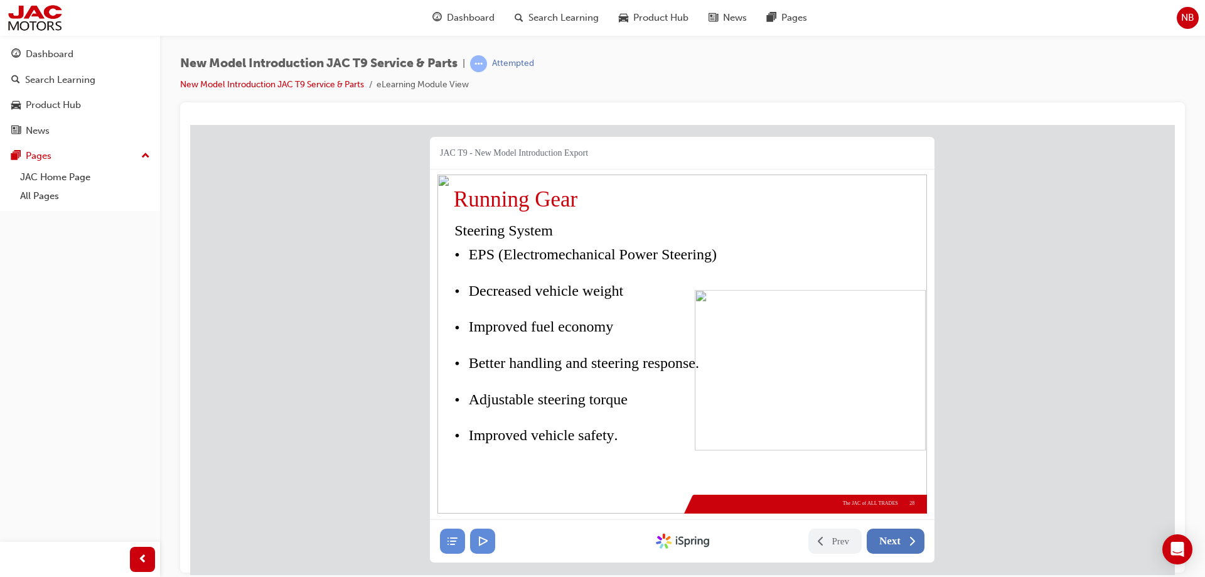
click at [894, 528] on button "Next" at bounding box center [895, 540] width 58 height 25
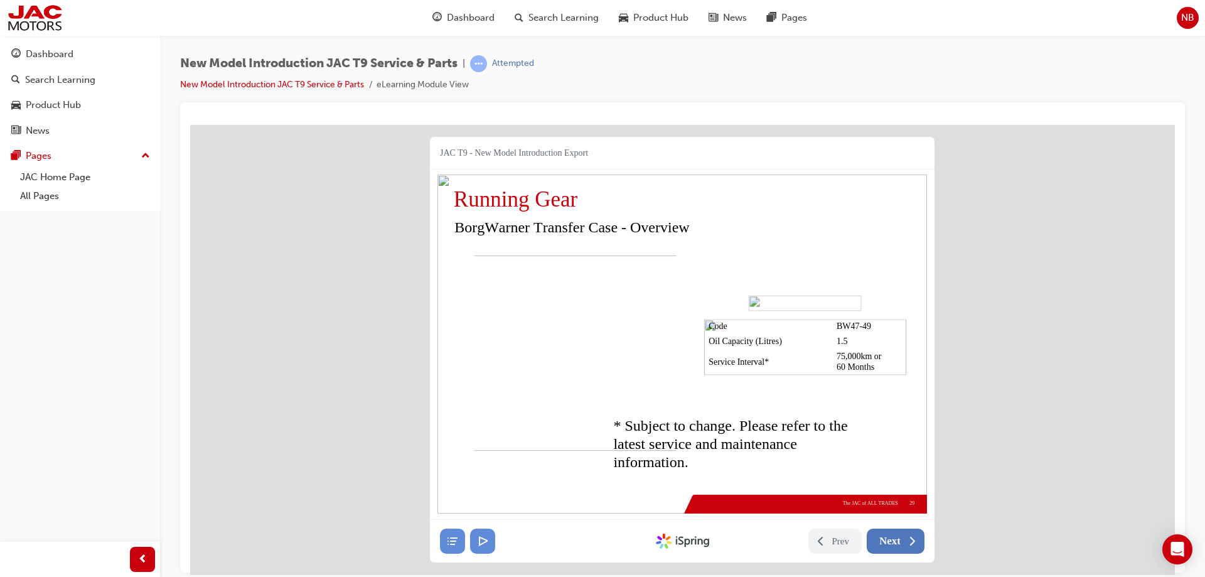
click at [894, 542] on span "Next" at bounding box center [889, 540] width 21 height 13
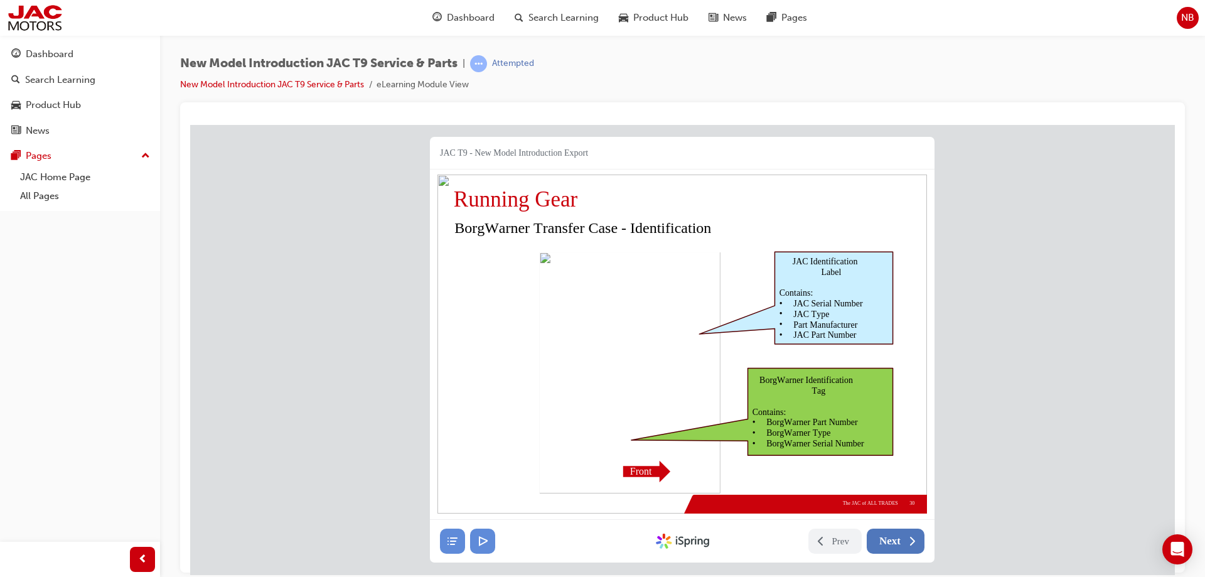
click at [894, 542] on span "Next" at bounding box center [889, 540] width 21 height 13
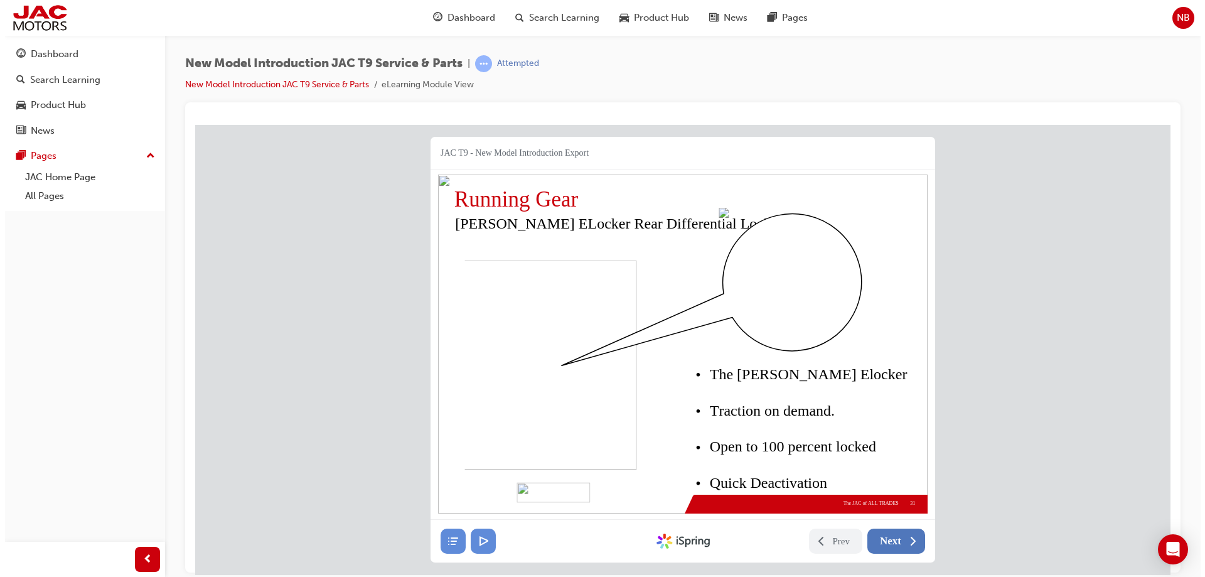
click at [898, 528] on button "Next" at bounding box center [895, 540] width 58 height 25
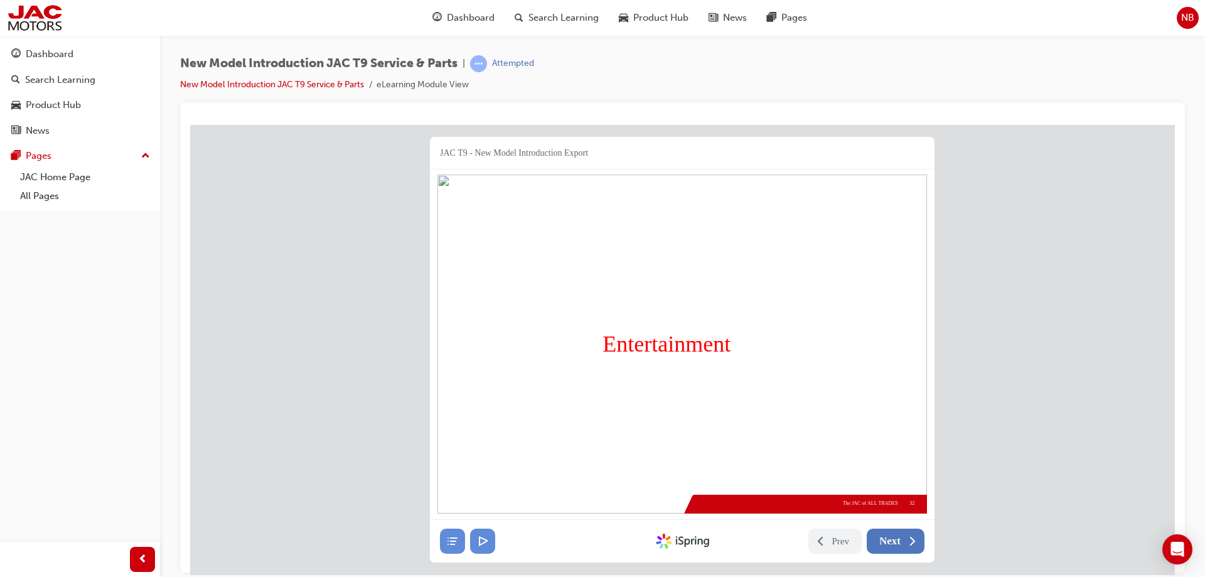
click at [894, 542] on span "Next" at bounding box center [889, 540] width 21 height 13
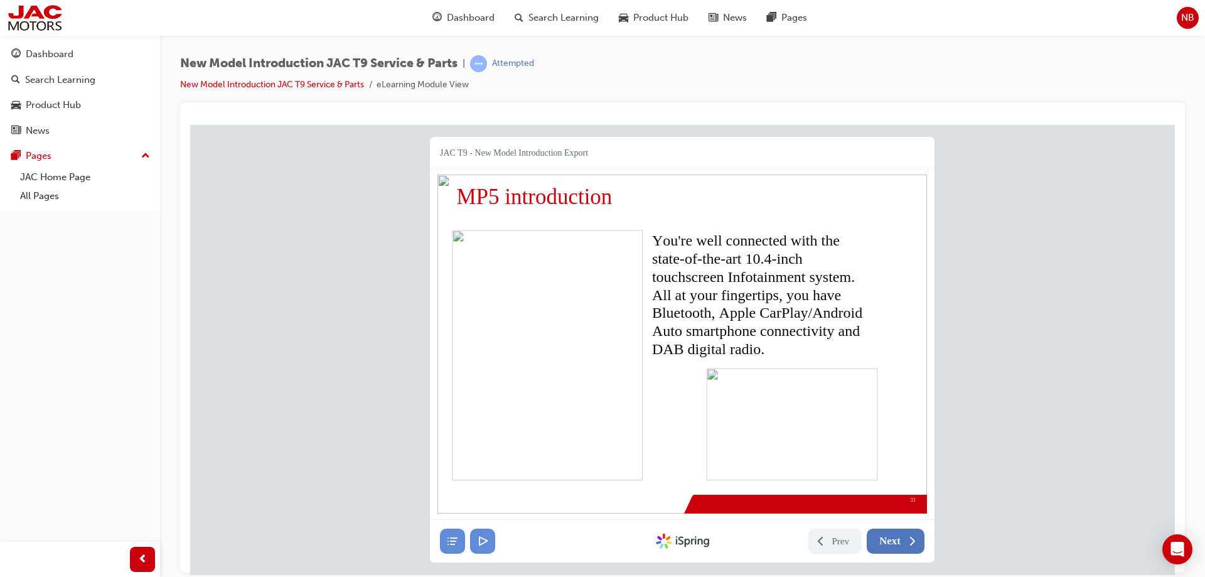
click at [894, 542] on span "Next" at bounding box center [889, 540] width 21 height 13
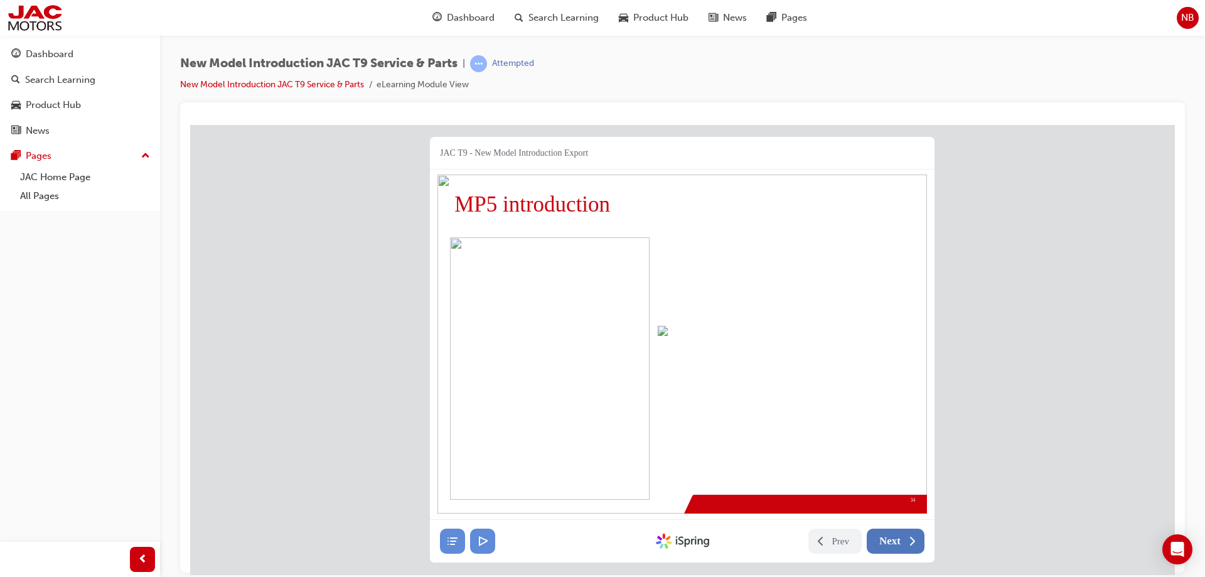
click at [894, 542] on span "Next" at bounding box center [889, 540] width 21 height 13
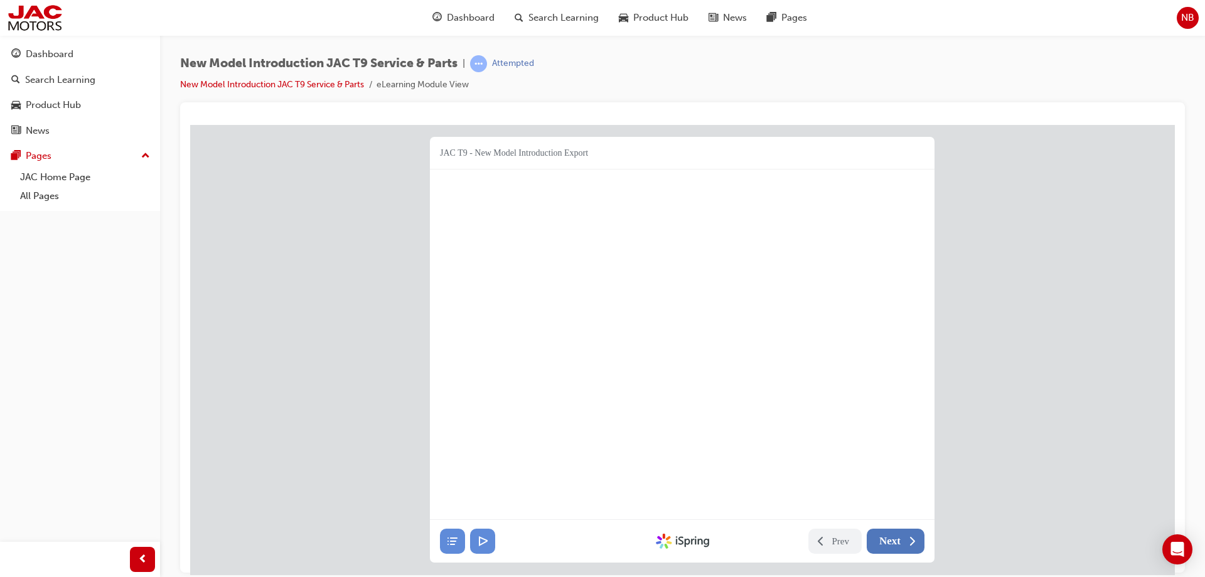
click at [905, 541] on button "Next" at bounding box center [895, 540] width 58 height 25
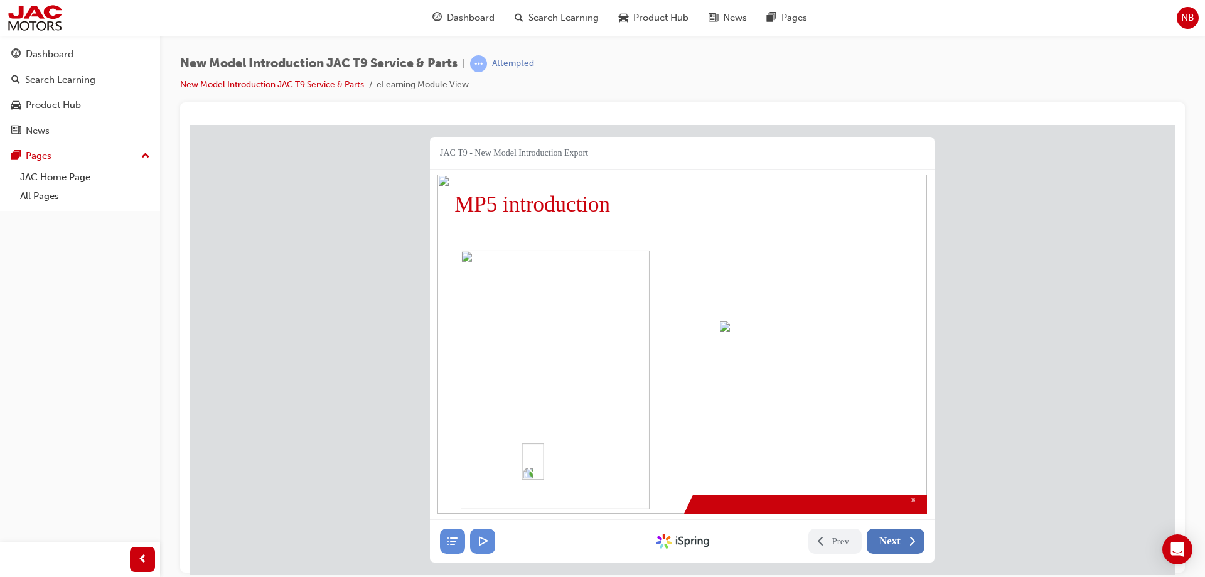
click at [900, 538] on span "Next" at bounding box center [889, 540] width 21 height 13
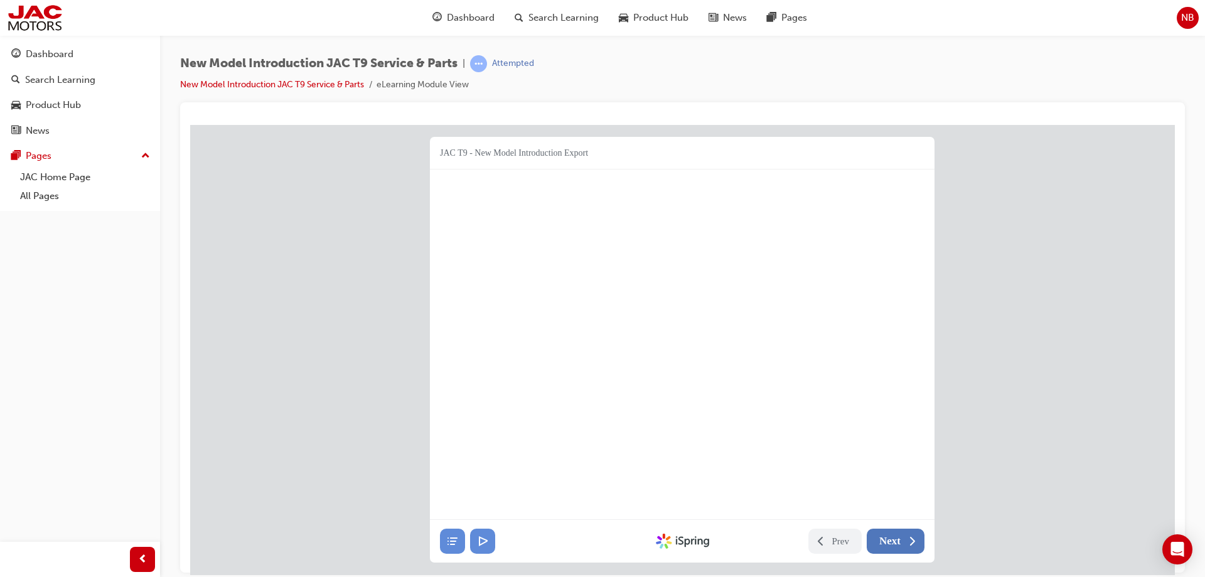
click at [893, 537] on span "Next" at bounding box center [889, 540] width 21 height 13
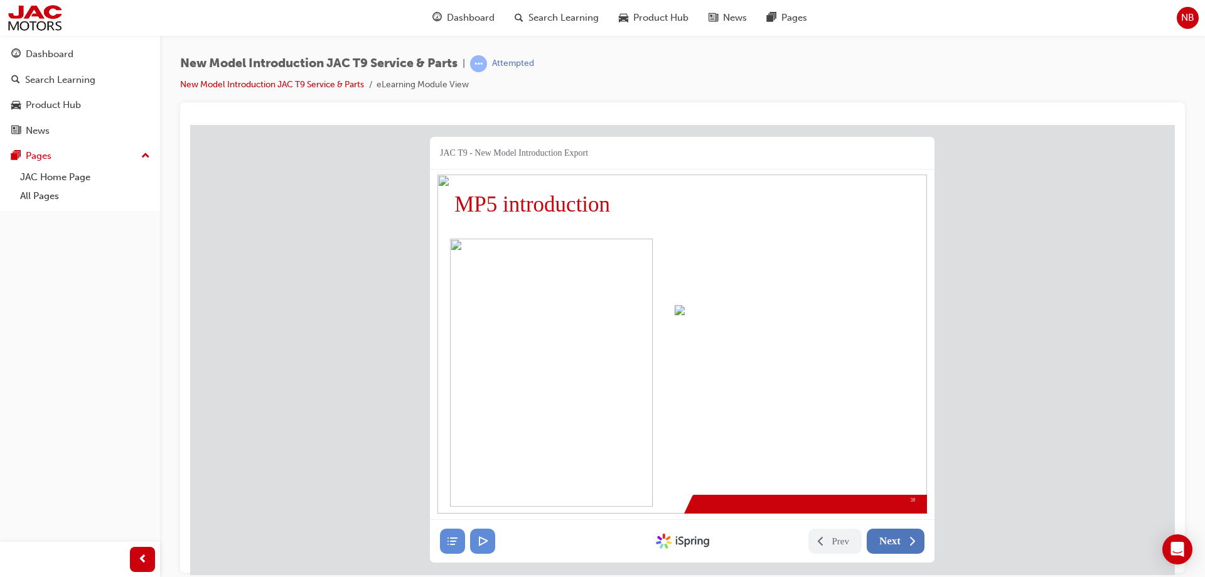
click at [904, 535] on button "Next" at bounding box center [895, 540] width 58 height 25
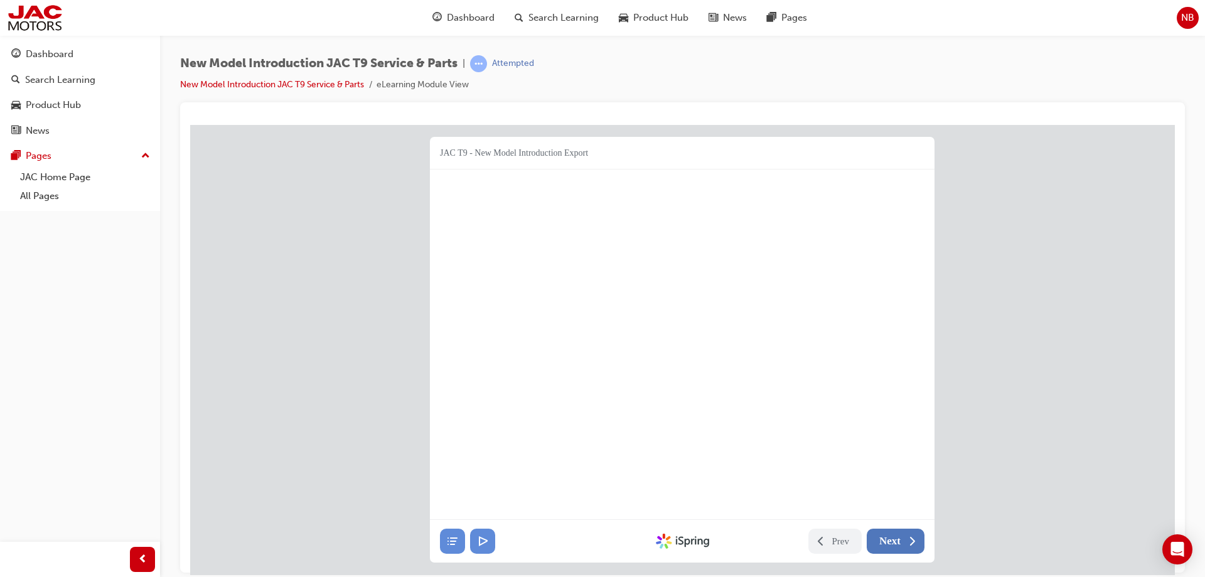
click at [879, 535] on span "Next" at bounding box center [889, 540] width 21 height 13
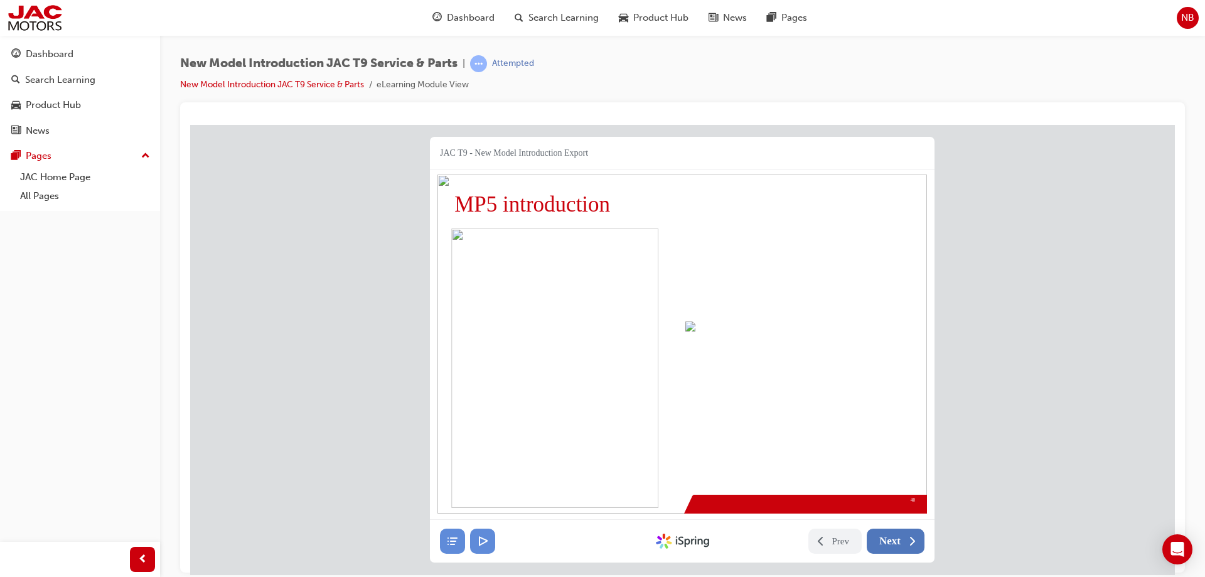
click at [888, 534] on span "Next" at bounding box center [889, 540] width 21 height 13
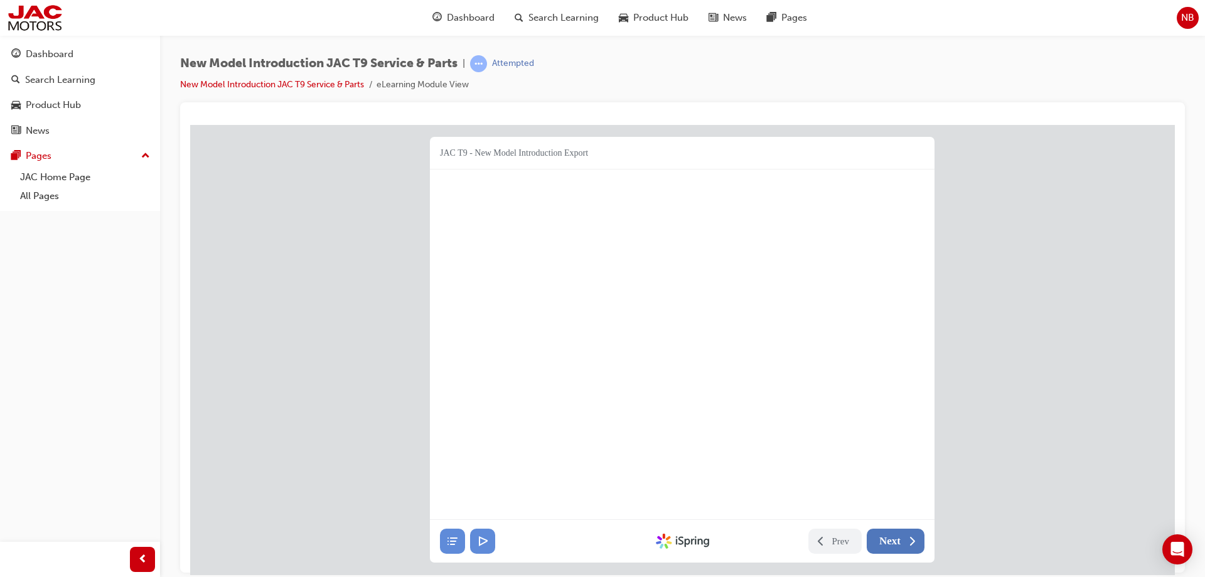
click at [885, 535] on span "Next" at bounding box center [889, 540] width 21 height 13
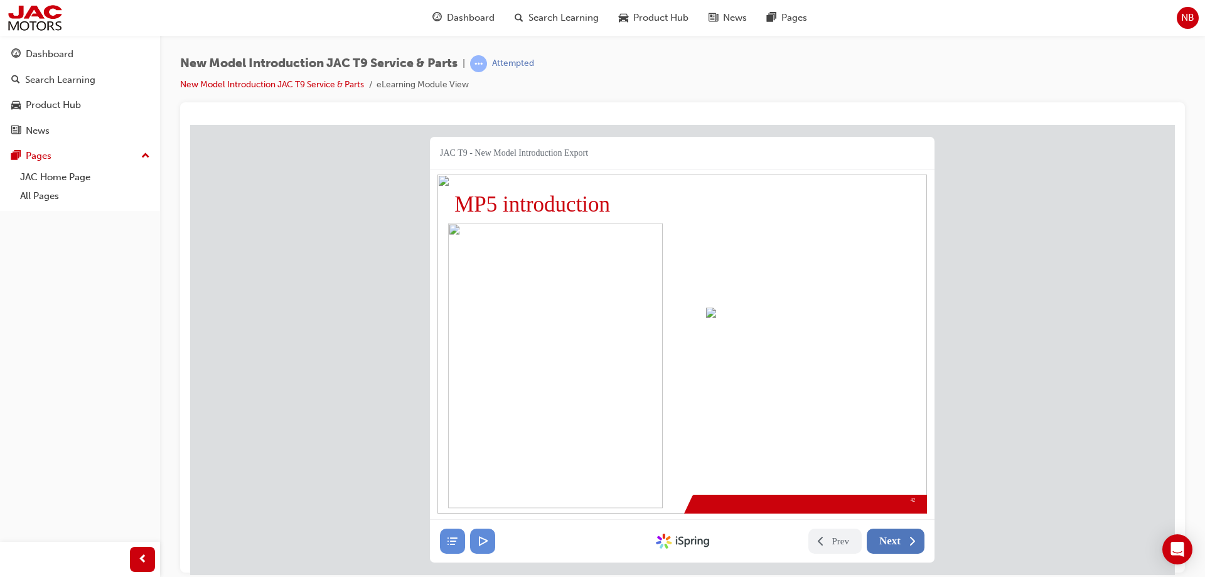
click at [887, 542] on span "Next" at bounding box center [889, 540] width 21 height 13
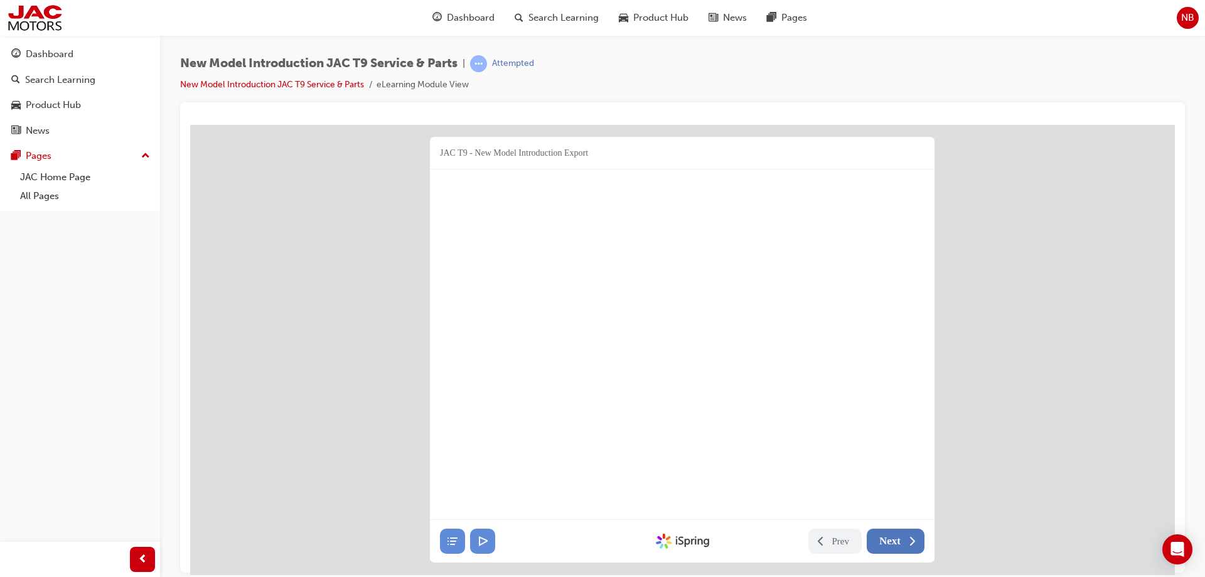
click at [885, 536] on span "Next" at bounding box center [889, 540] width 21 height 13
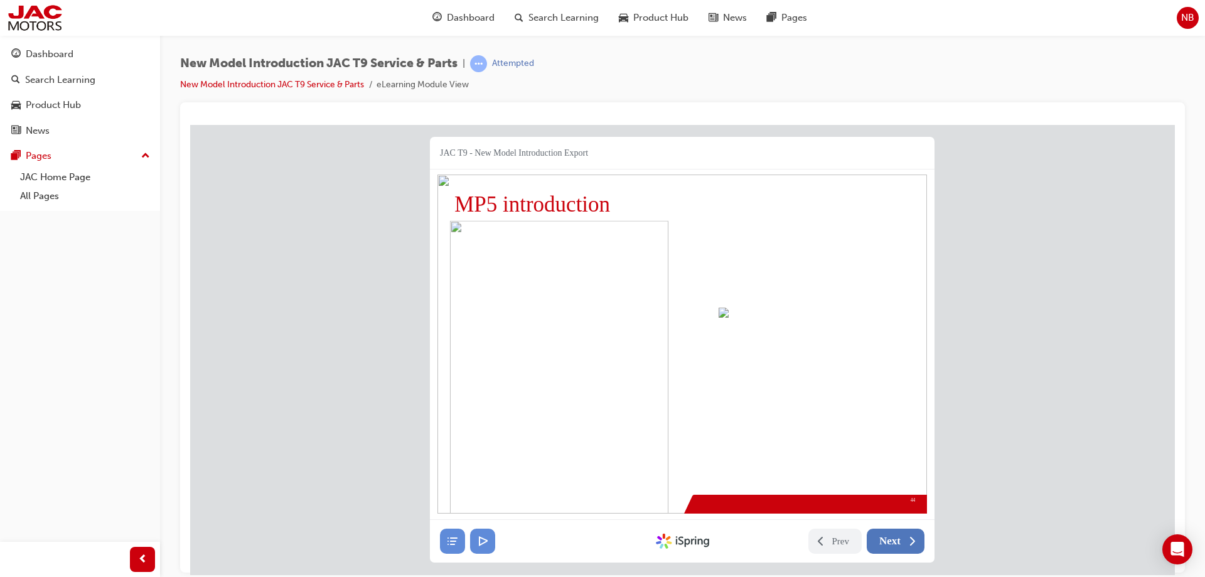
click at [889, 540] on span "Next" at bounding box center [889, 540] width 21 height 13
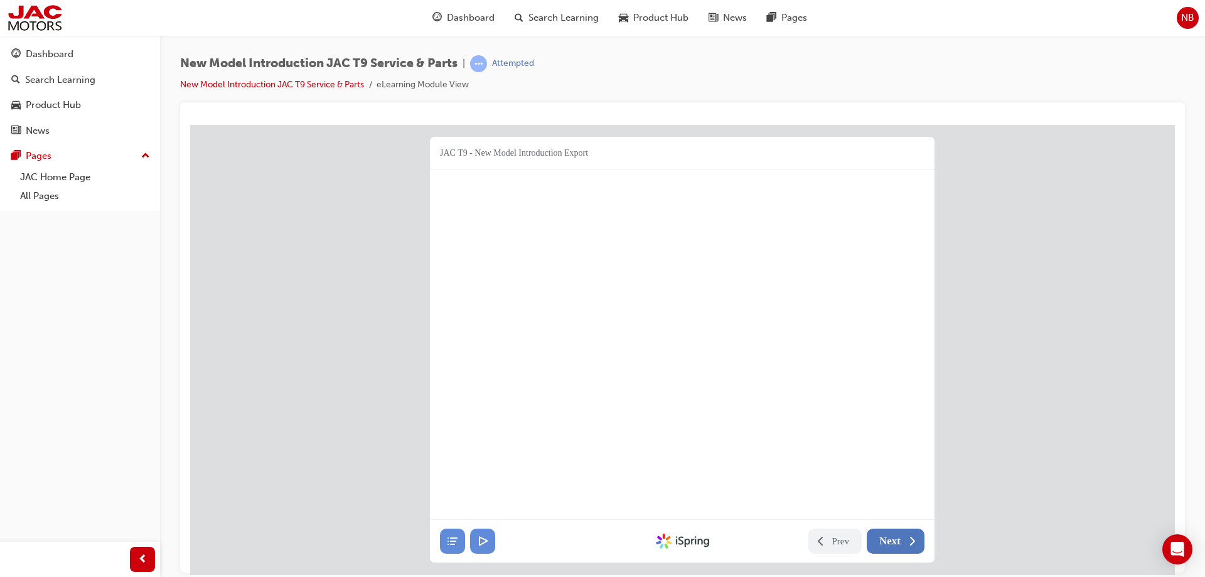
click at [885, 538] on span "Next" at bounding box center [889, 540] width 21 height 13
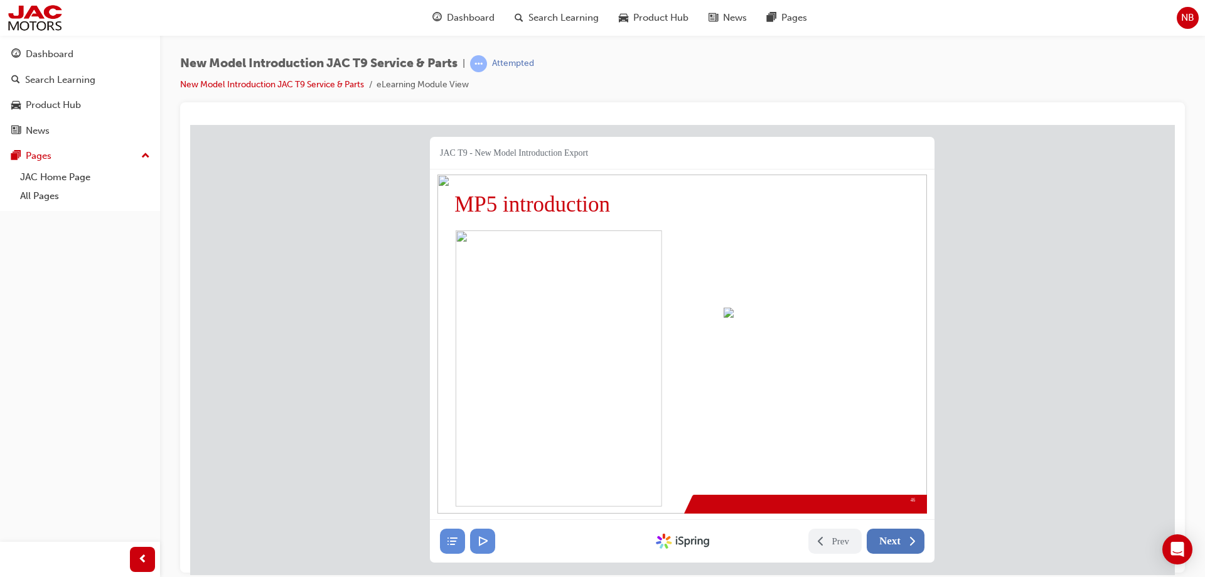
click at [888, 540] on span "Next" at bounding box center [889, 540] width 21 height 13
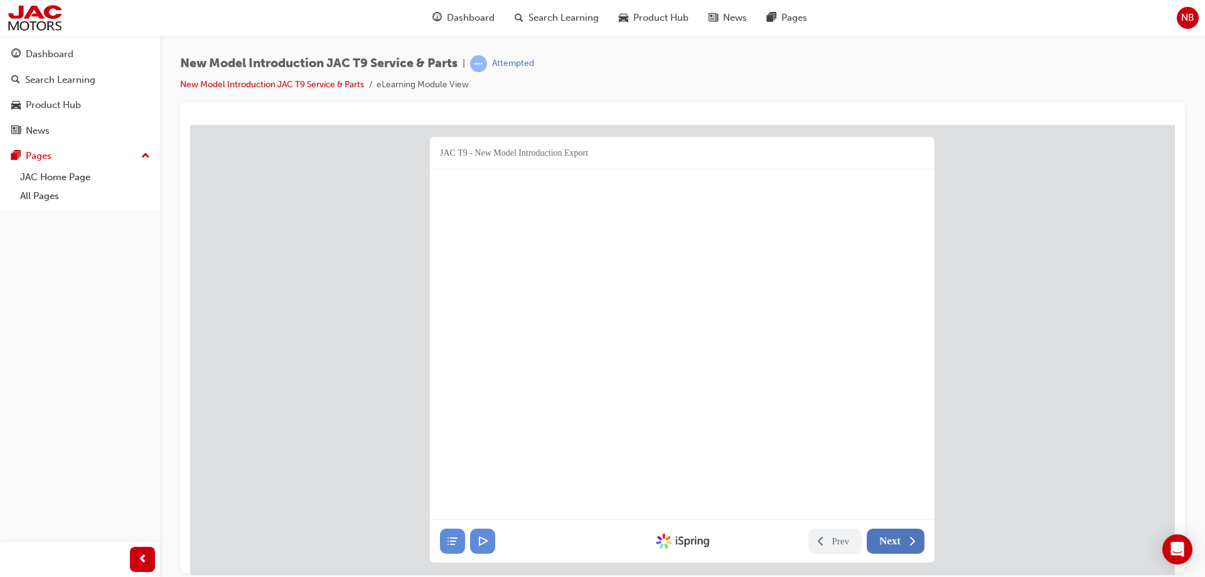
click at [909, 534] on icon at bounding box center [911, 540] width 13 height 13
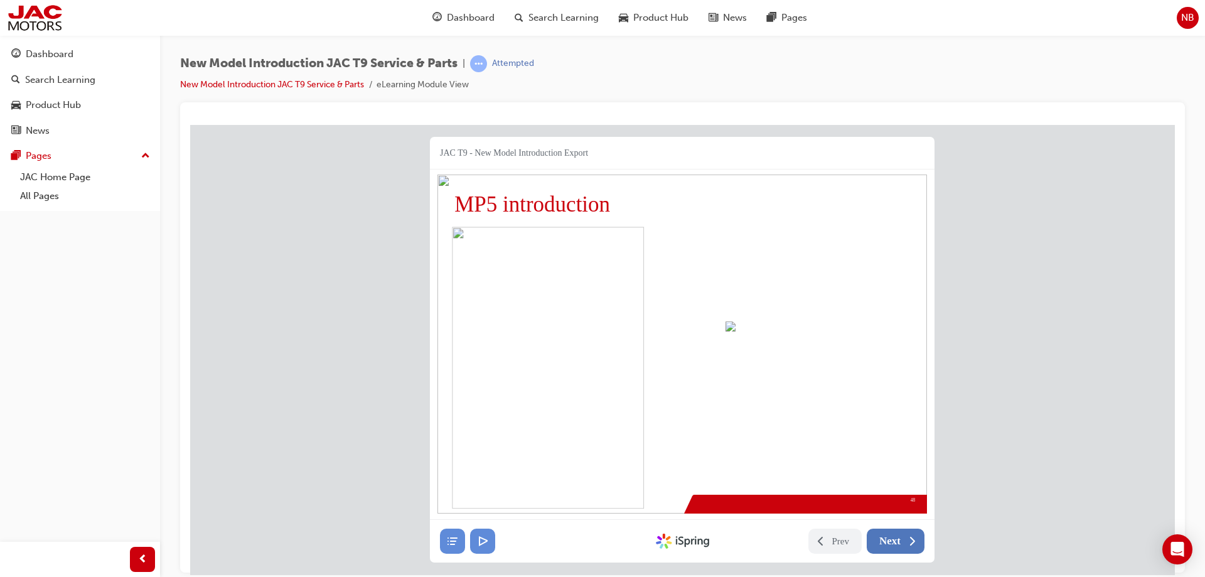
click at [898, 540] on span "Next" at bounding box center [889, 540] width 21 height 13
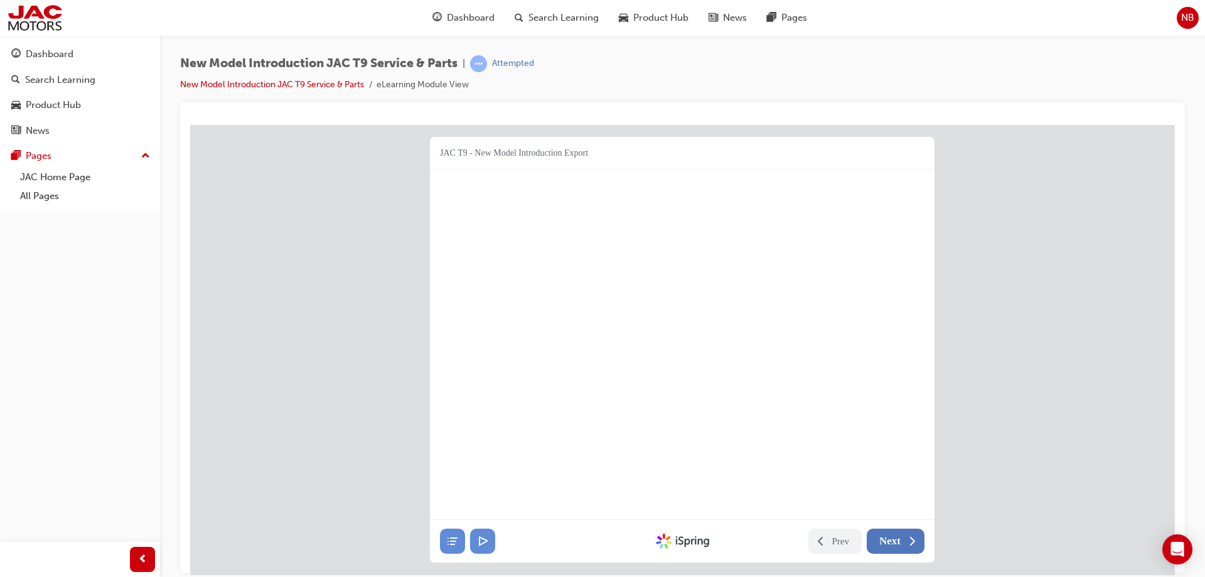
click at [902, 535] on button "Next" at bounding box center [895, 540] width 58 height 25
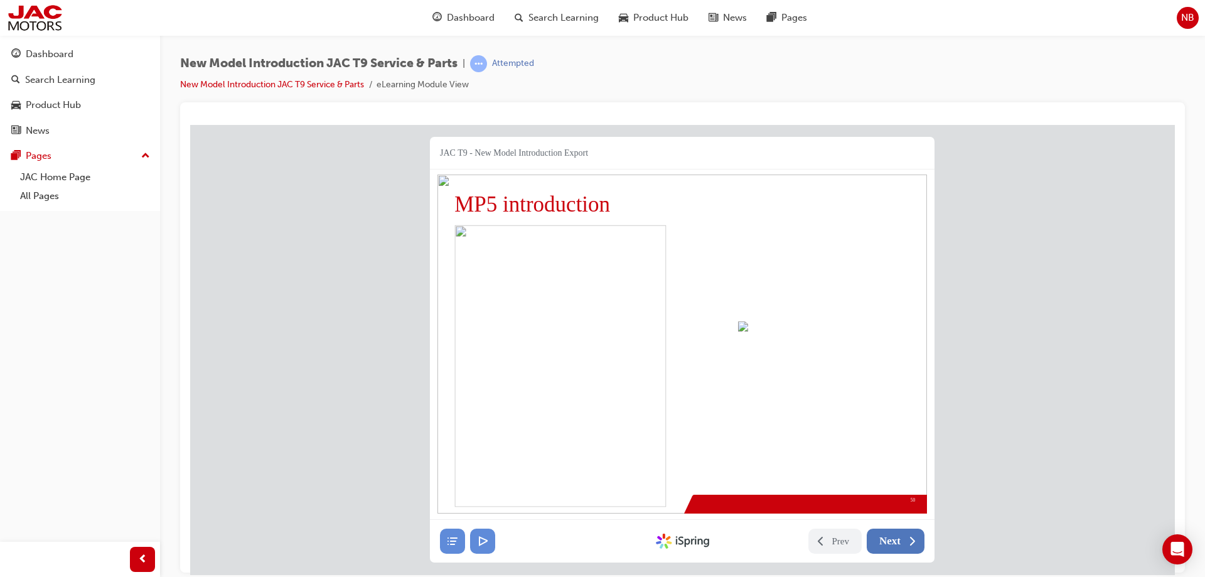
click at [902, 535] on button "Next" at bounding box center [895, 540] width 58 height 25
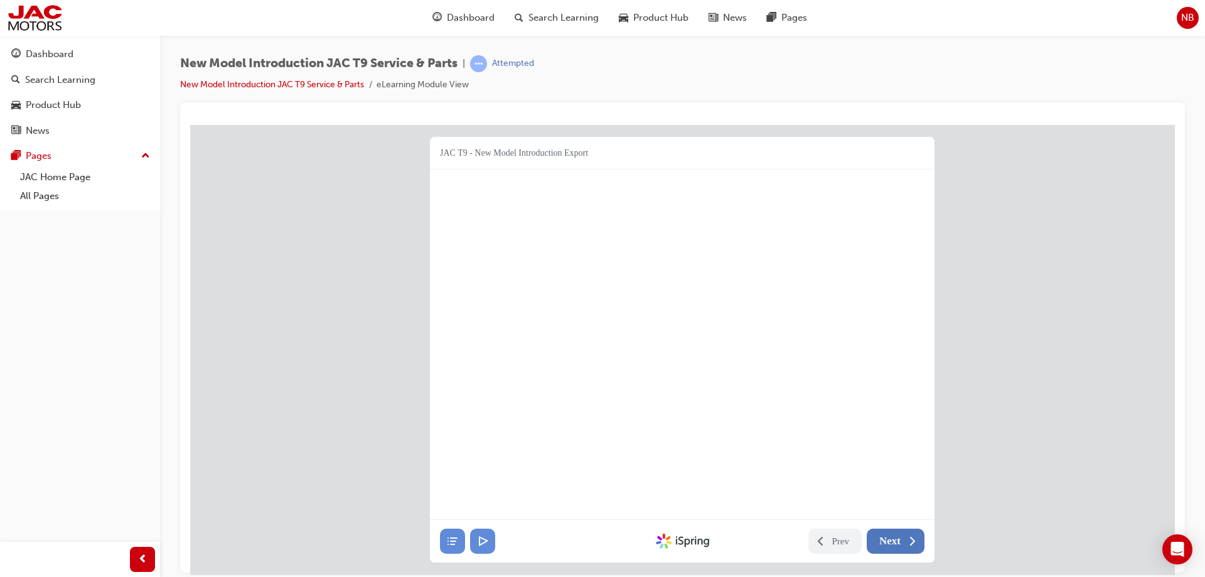
click at [898, 537] on span "Next" at bounding box center [889, 540] width 21 height 13
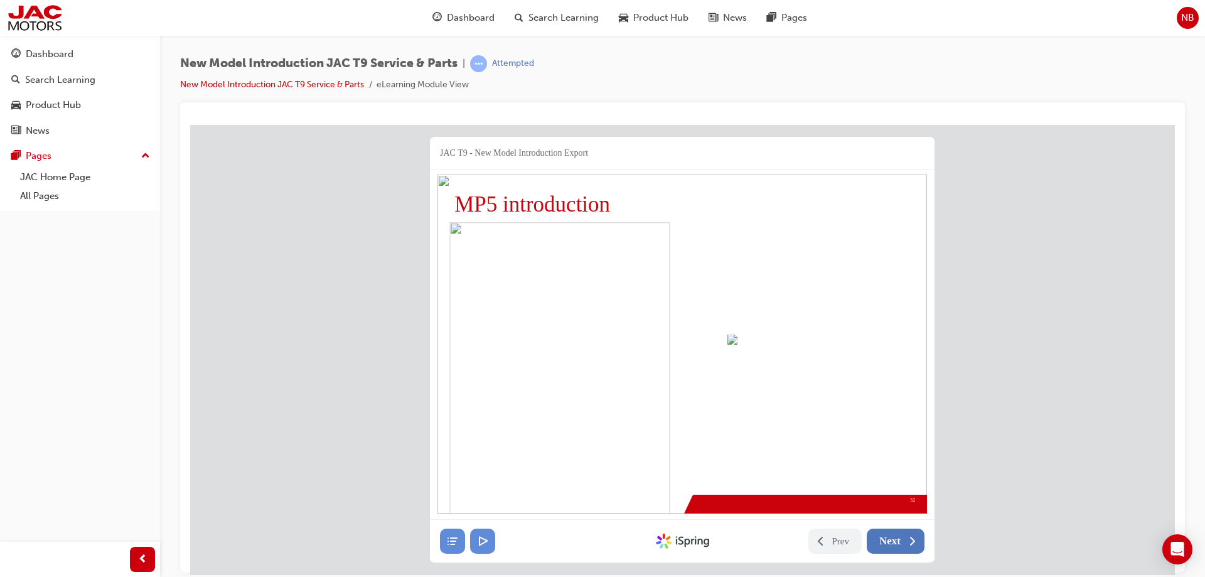
click at [900, 540] on button "Next" at bounding box center [895, 540] width 58 height 25
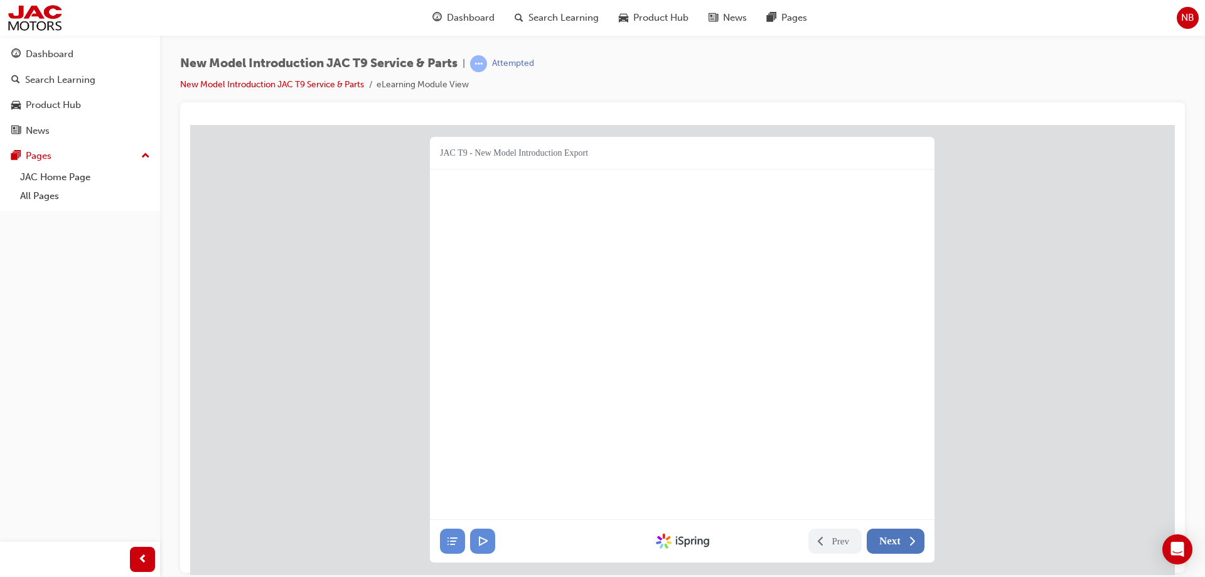
click at [891, 541] on span "Next" at bounding box center [889, 540] width 21 height 13
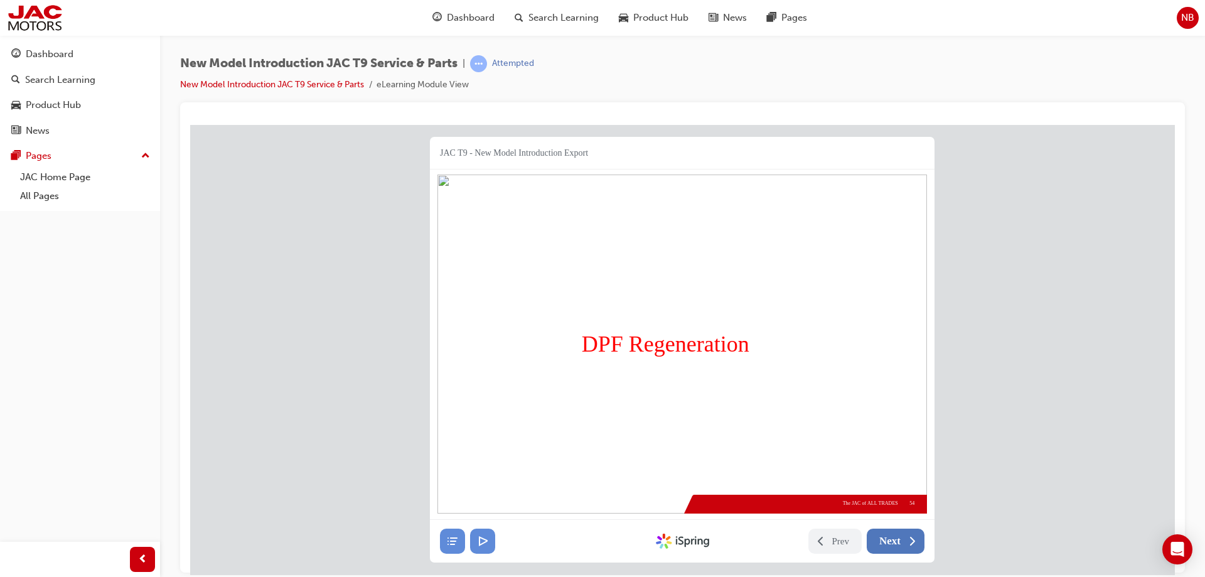
click at [885, 537] on span "Next" at bounding box center [889, 540] width 21 height 13
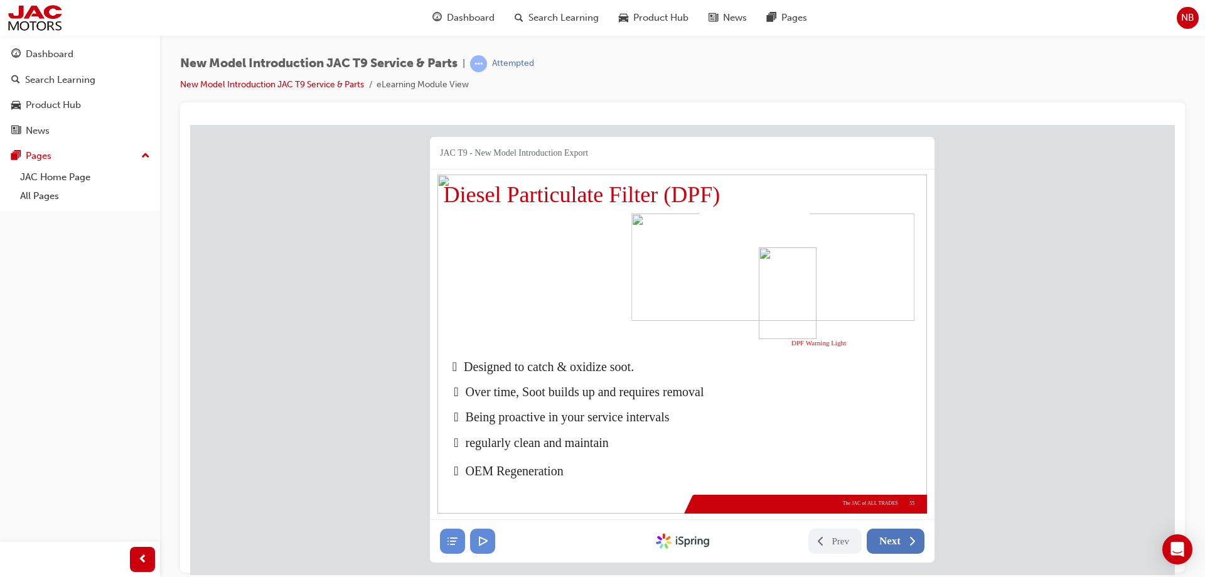
click at [885, 536] on span "Next" at bounding box center [889, 540] width 21 height 13
click at [903, 542] on button "Next" at bounding box center [895, 540] width 58 height 25
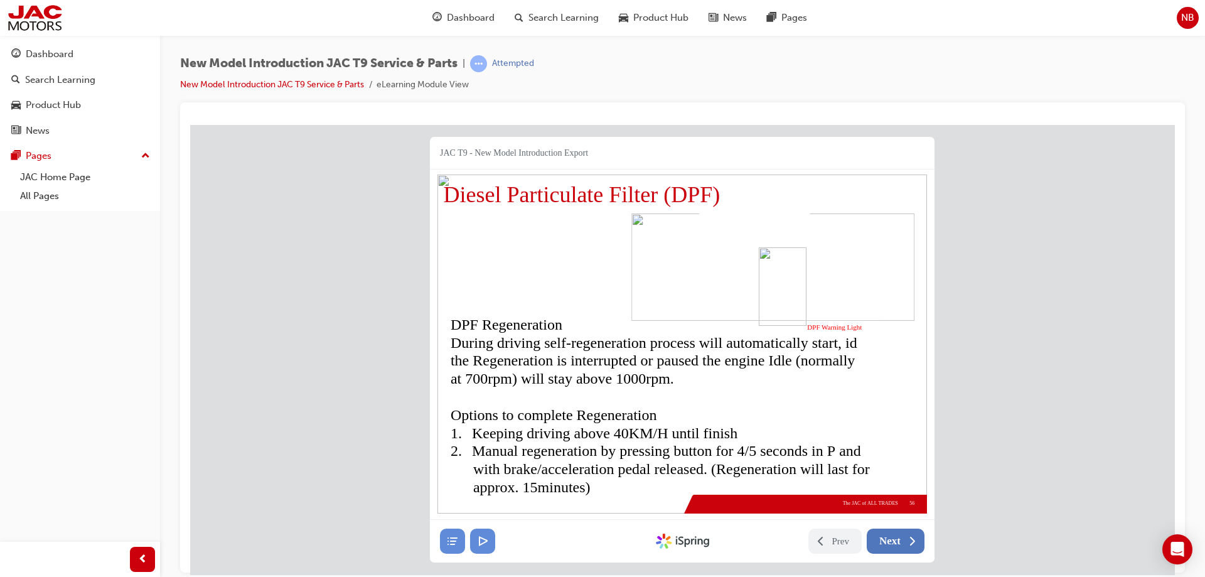
click at [901, 540] on button "Next" at bounding box center [895, 540] width 58 height 25
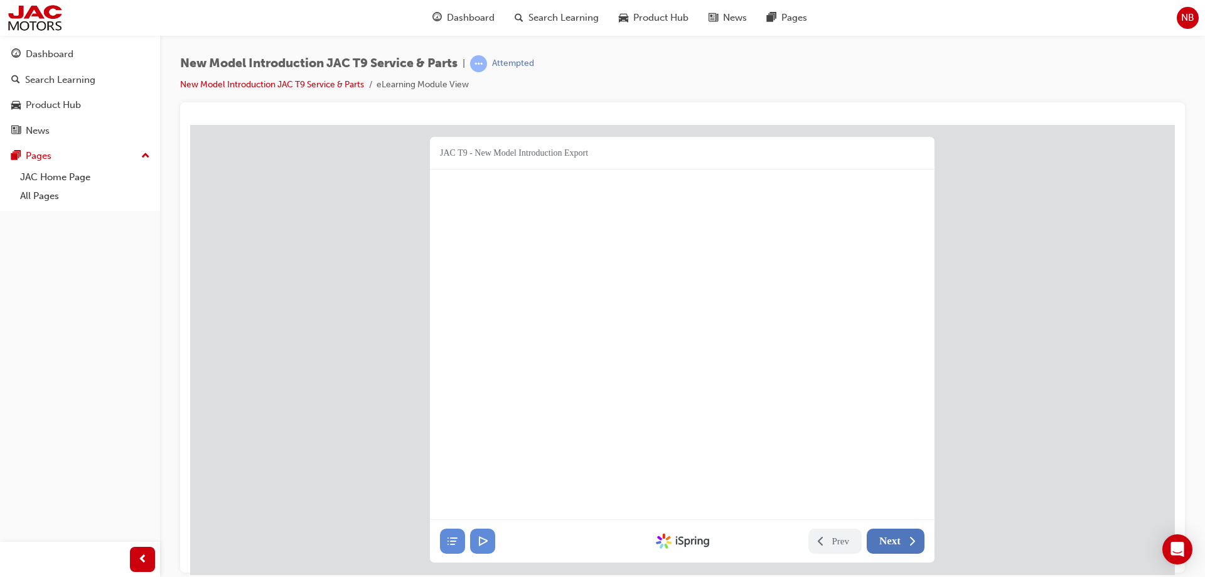
click at [897, 546] on span "Next" at bounding box center [889, 540] width 21 height 13
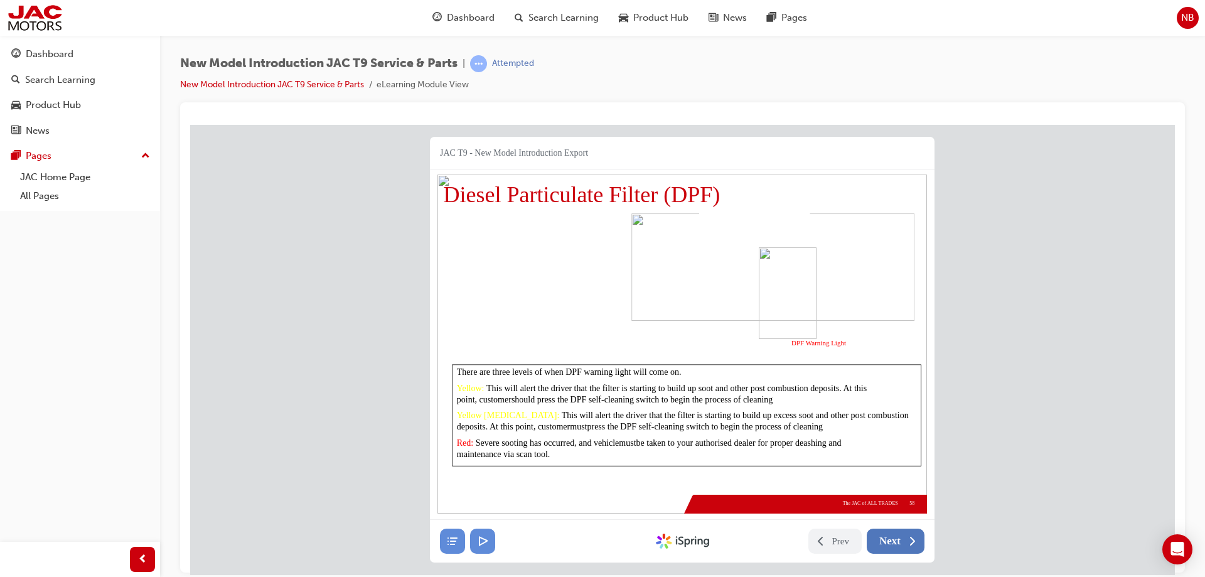
click at [897, 541] on span "Next" at bounding box center [889, 540] width 21 height 13
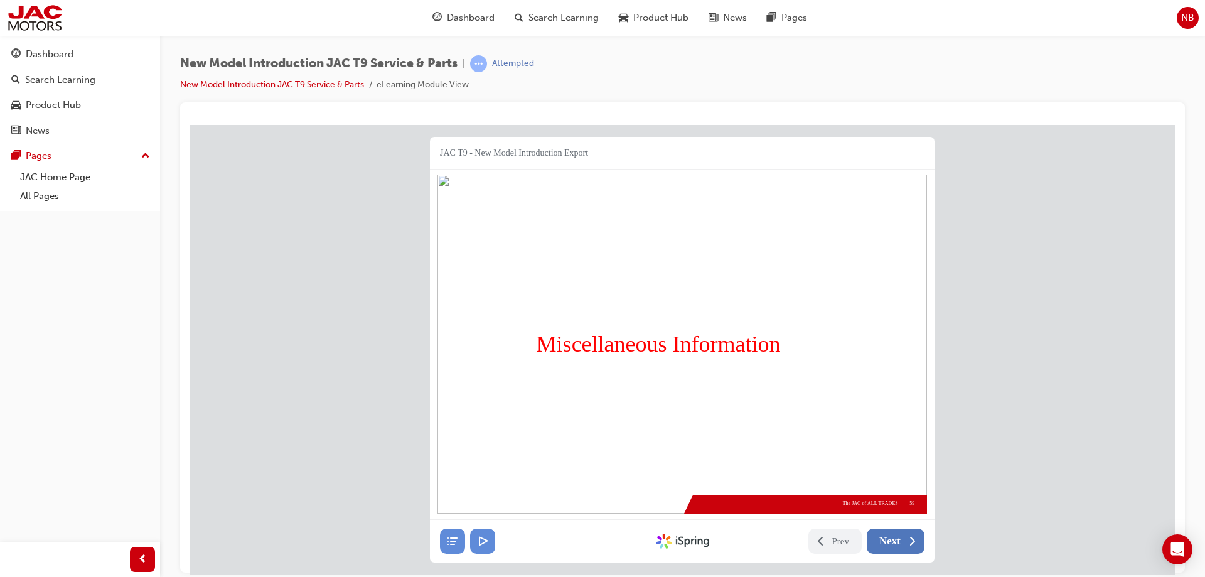
click at [892, 538] on span "Next" at bounding box center [889, 540] width 21 height 13
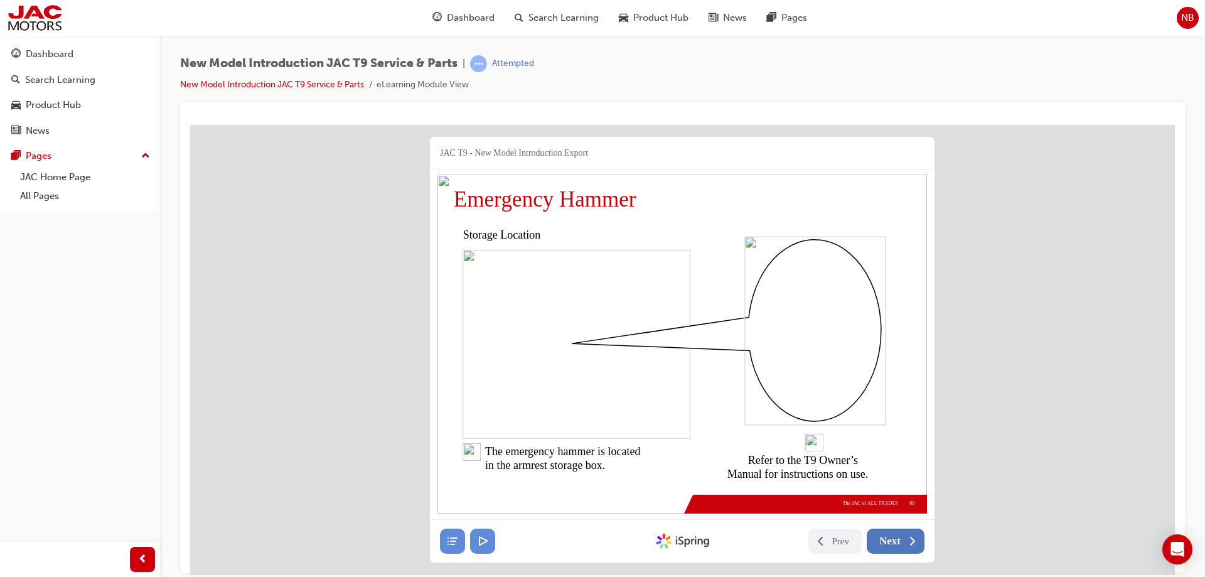
click at [887, 536] on span "Next" at bounding box center [889, 540] width 21 height 13
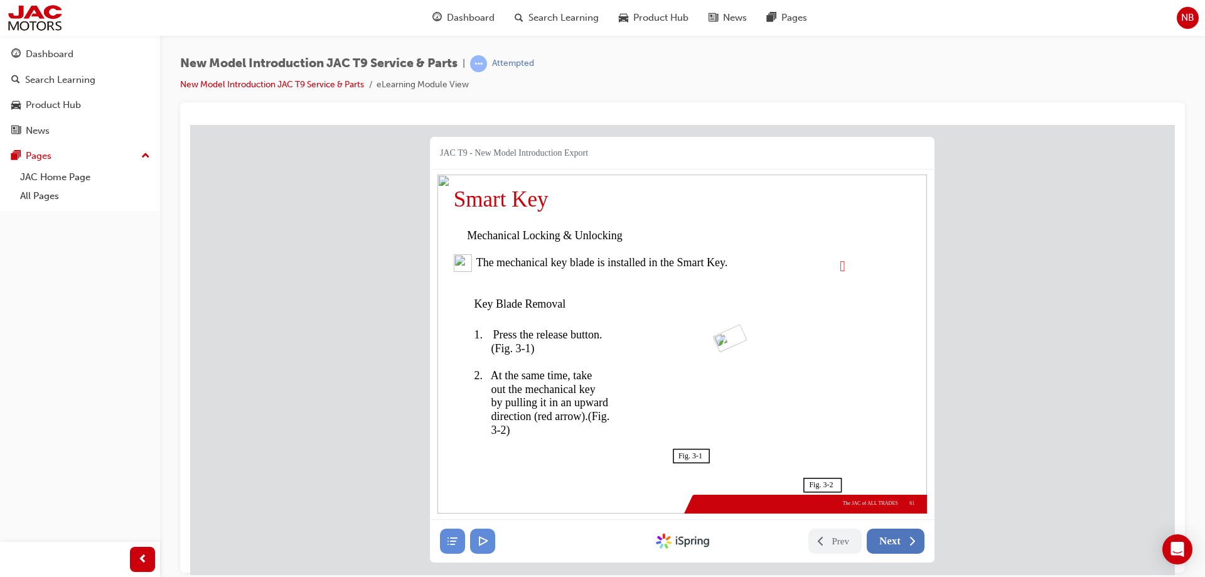
click at [887, 536] on span "Next" at bounding box center [889, 540] width 21 height 13
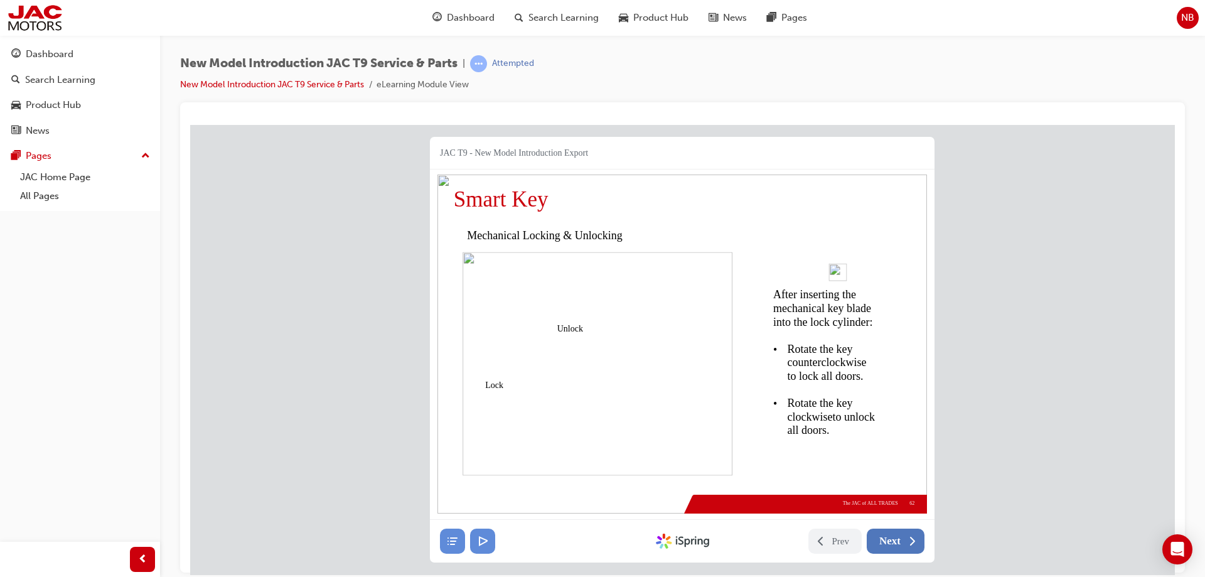
click at [887, 536] on span "Next" at bounding box center [889, 540] width 21 height 13
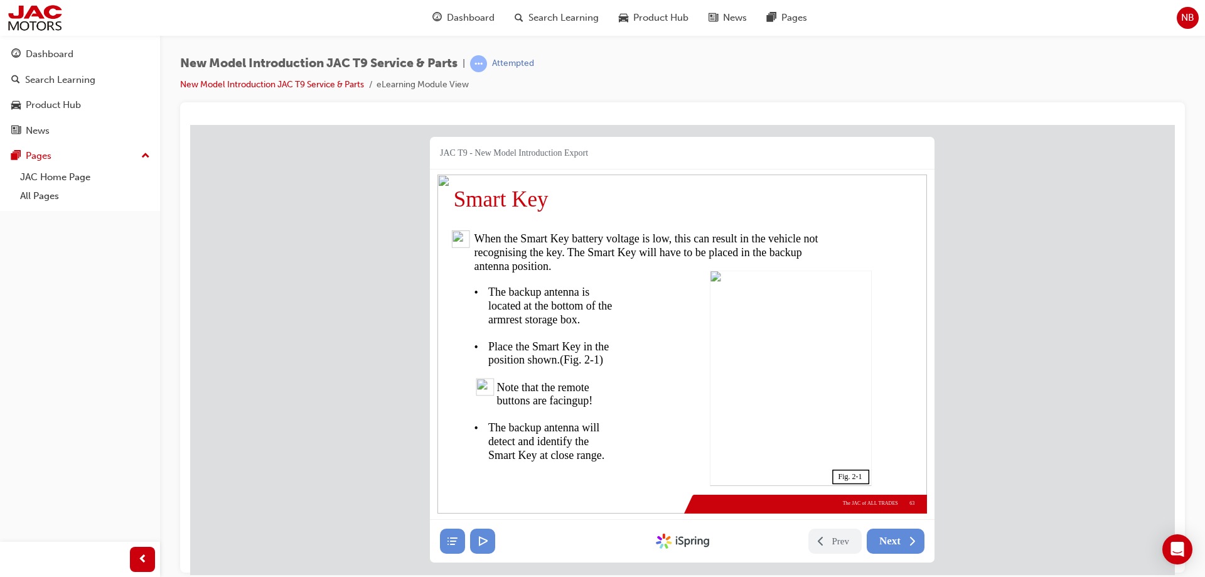
drag, startPoint x: 673, startPoint y: 243, endPoint x: 766, endPoint y: 245, distance: 92.9
click at [469, 230] on div "When the Smart Key battery voltage is low, this can result in the vehicle not r…" at bounding box center [469, 230] width 0 height 0
click at [823, 532] on button "Prev" at bounding box center [835, 540] width 54 height 25
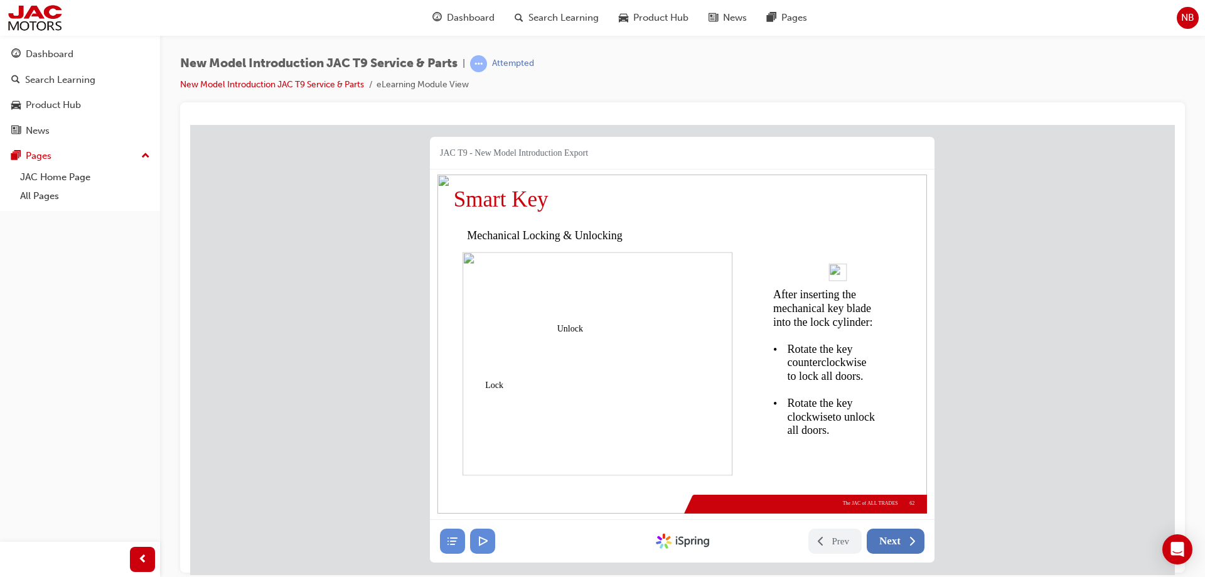
click at [890, 539] on span "Next" at bounding box center [889, 540] width 21 height 13
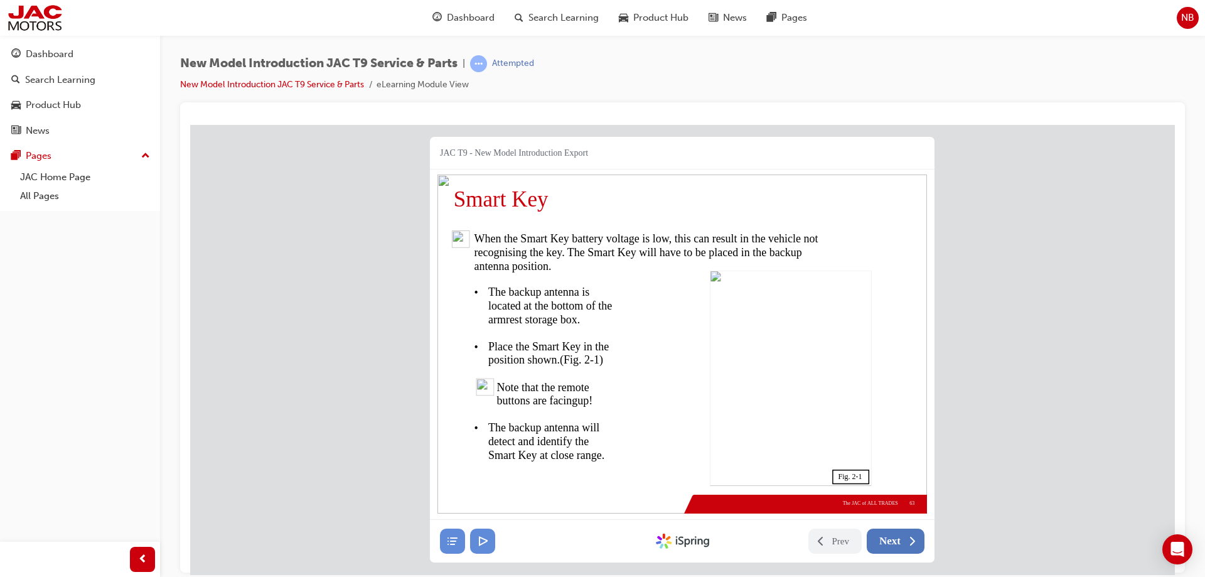
click at [898, 543] on span "Next" at bounding box center [889, 540] width 21 height 13
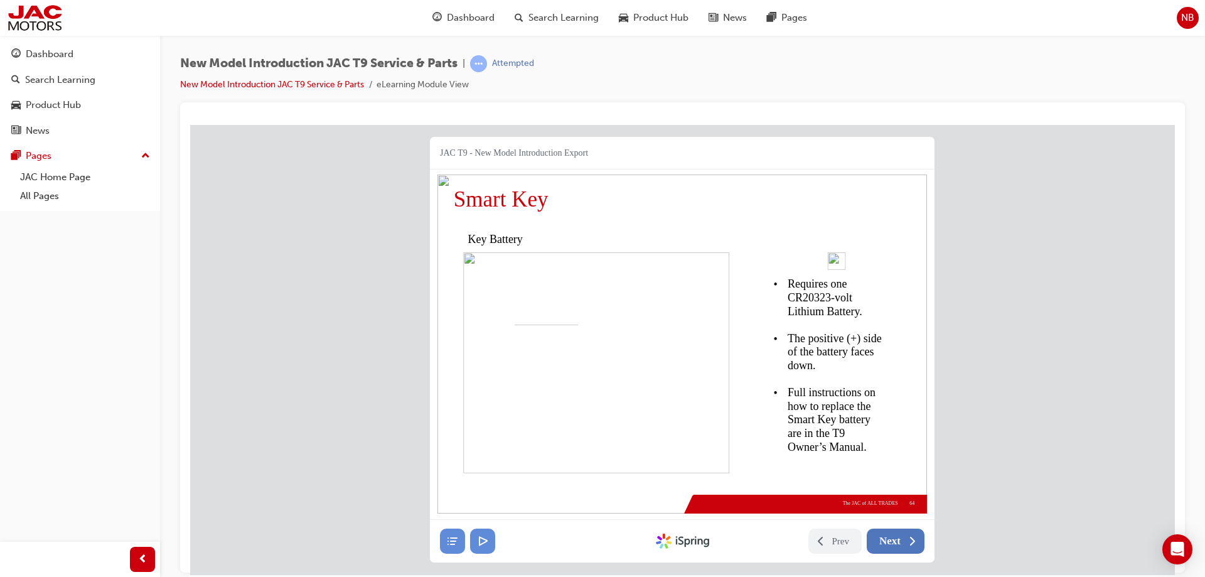
click at [898, 543] on span "Next" at bounding box center [889, 540] width 21 height 13
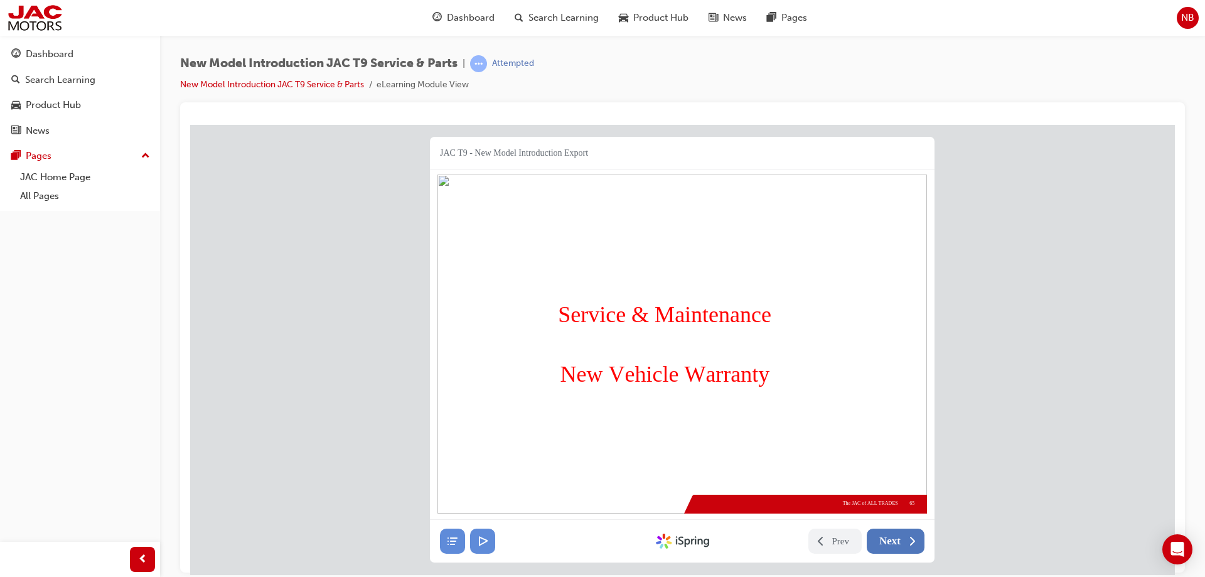
click at [898, 543] on button "Next" at bounding box center [895, 540] width 58 height 25
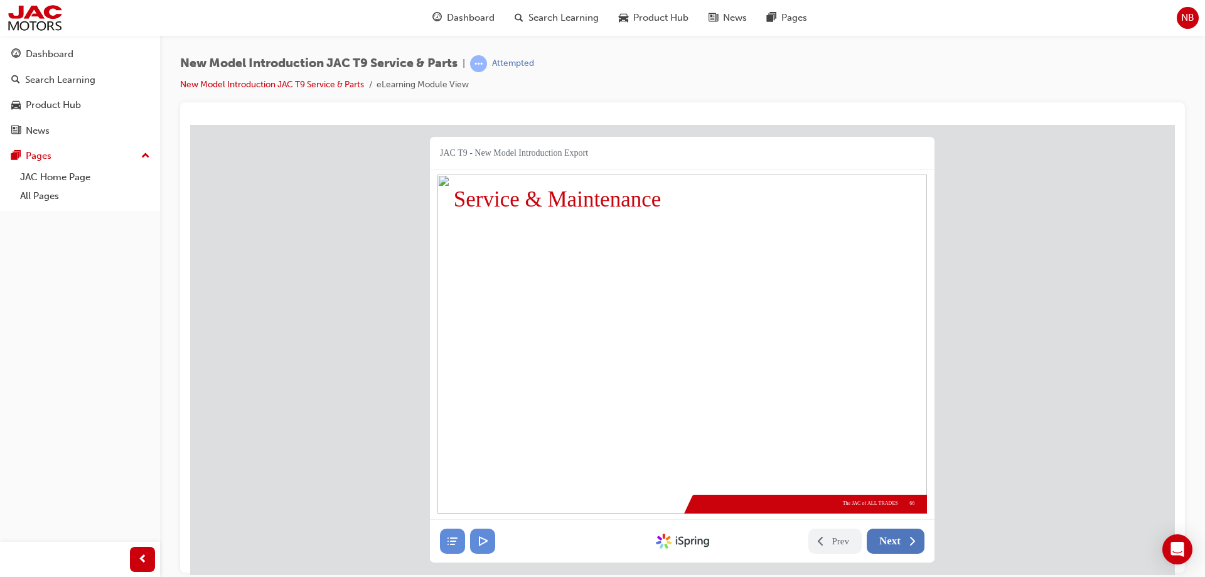
click at [898, 543] on span "Next" at bounding box center [889, 540] width 21 height 13
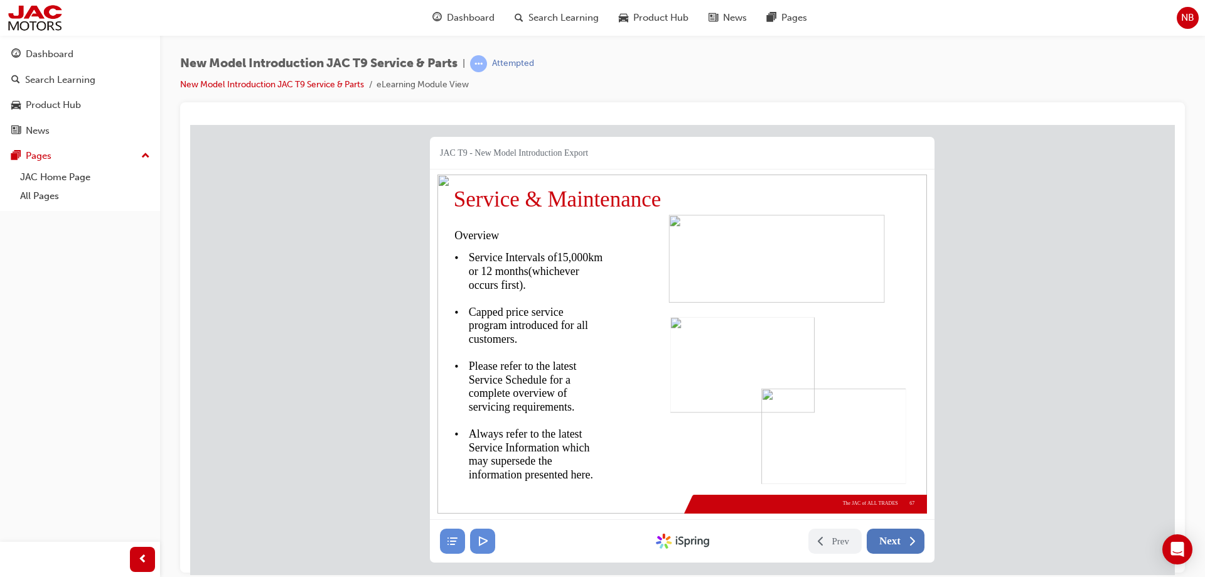
click at [897, 541] on span "Next" at bounding box center [889, 540] width 21 height 13
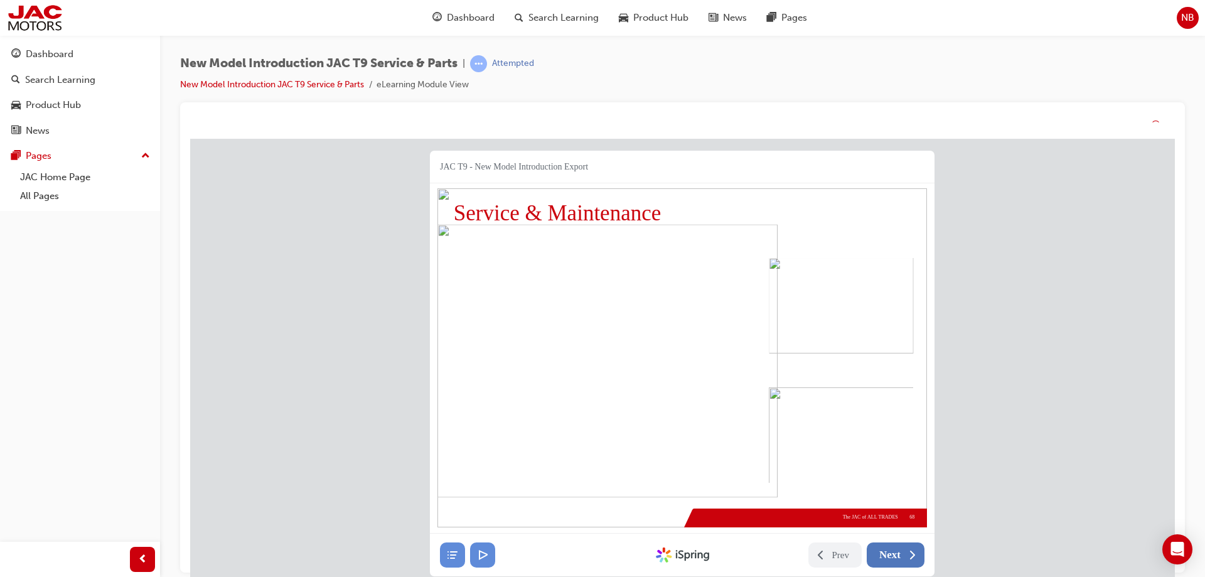
click at [897, 555] on nav "Prev Next Created with iSpring" at bounding box center [682, 554] width 504 height 43
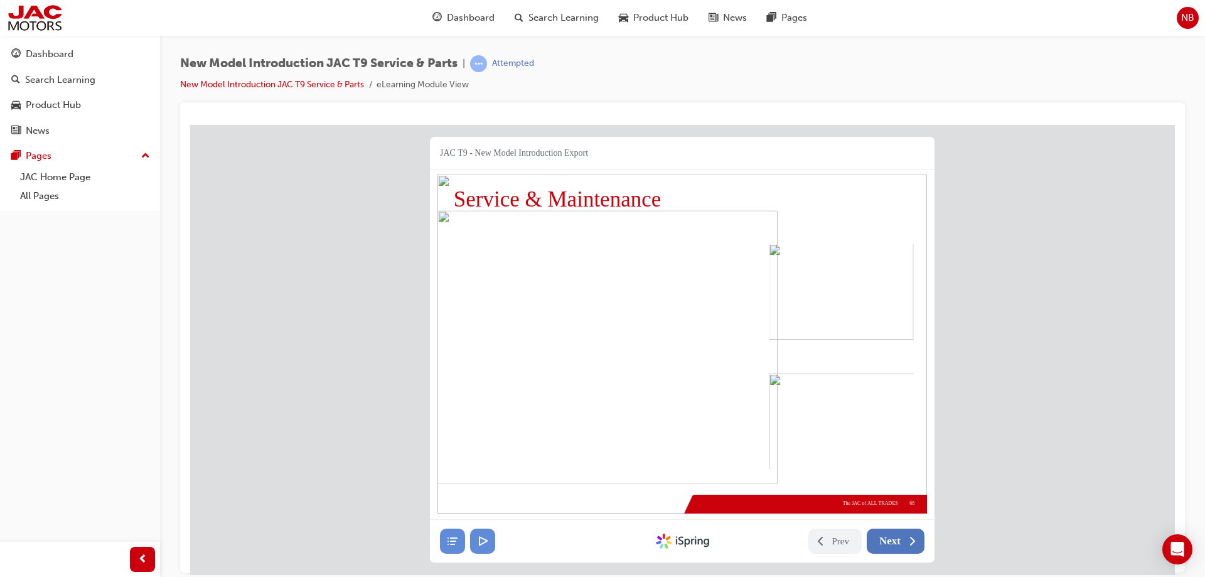
click at [891, 540] on span "Next" at bounding box center [889, 540] width 21 height 13
click at [902, 538] on button "Next" at bounding box center [895, 540] width 58 height 25
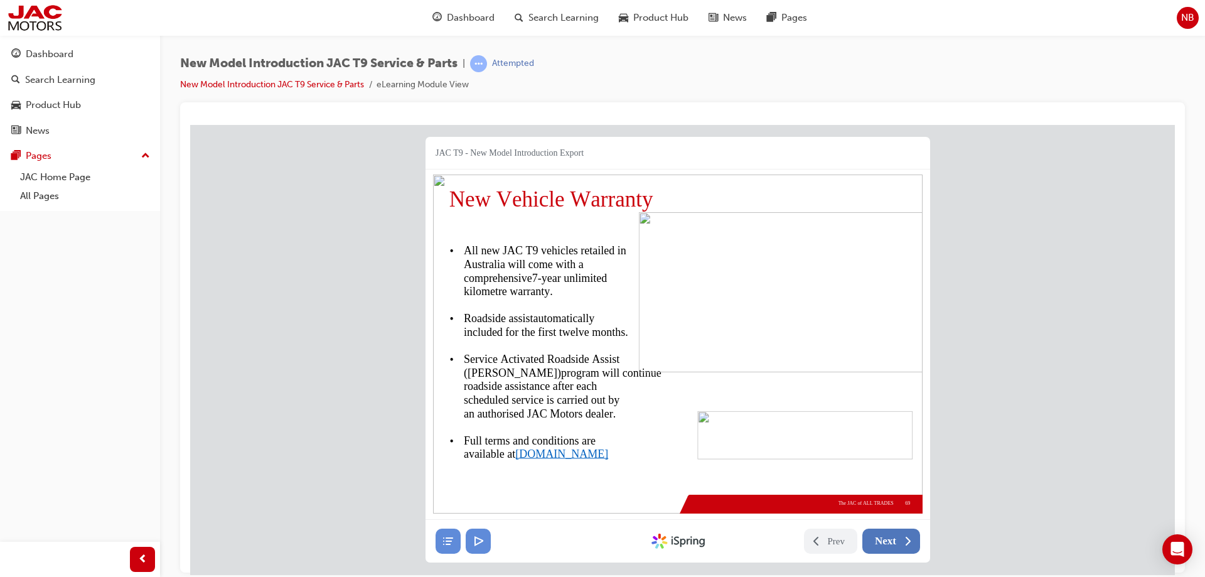
click at [902, 538] on button "Next" at bounding box center [891, 540] width 58 height 25
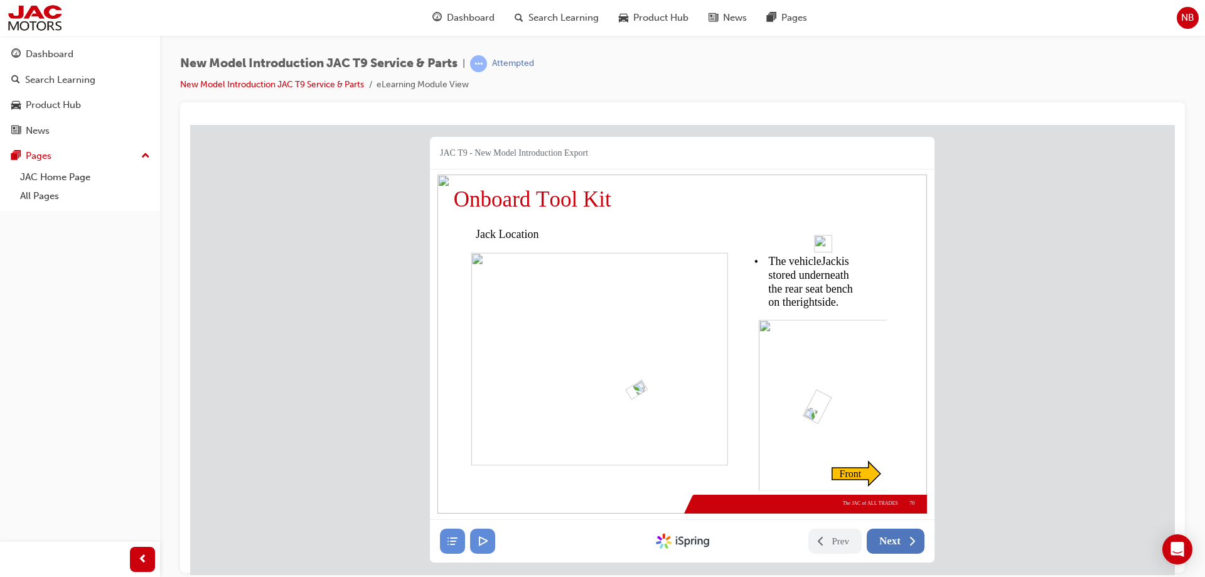
click at [902, 538] on button "Next" at bounding box center [895, 540] width 58 height 25
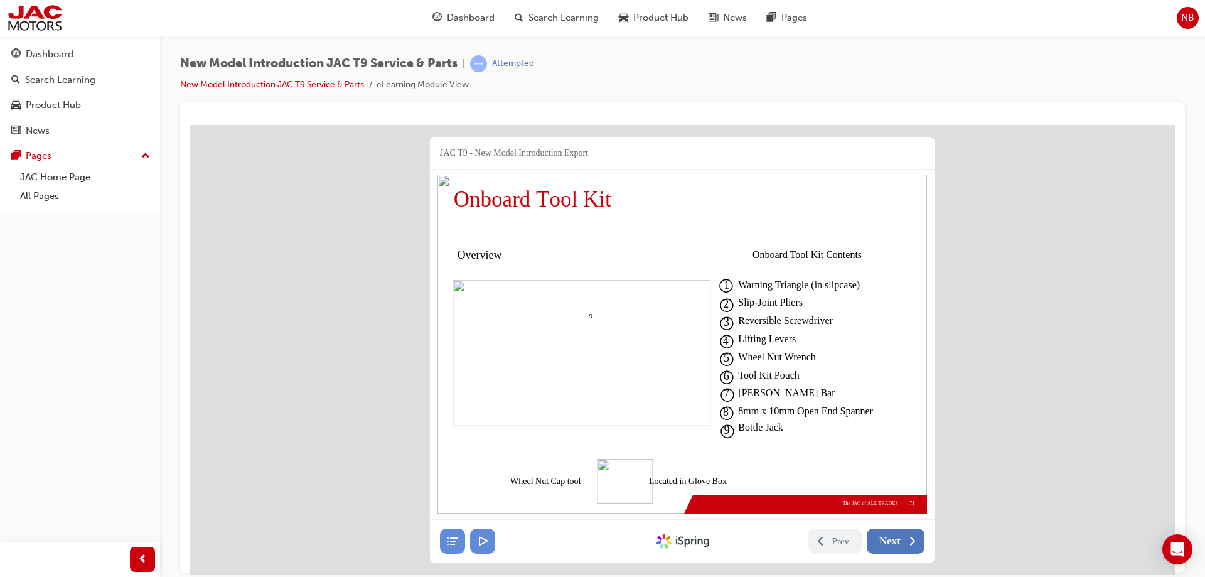
click at [904, 543] on button "Next" at bounding box center [895, 540] width 58 height 25
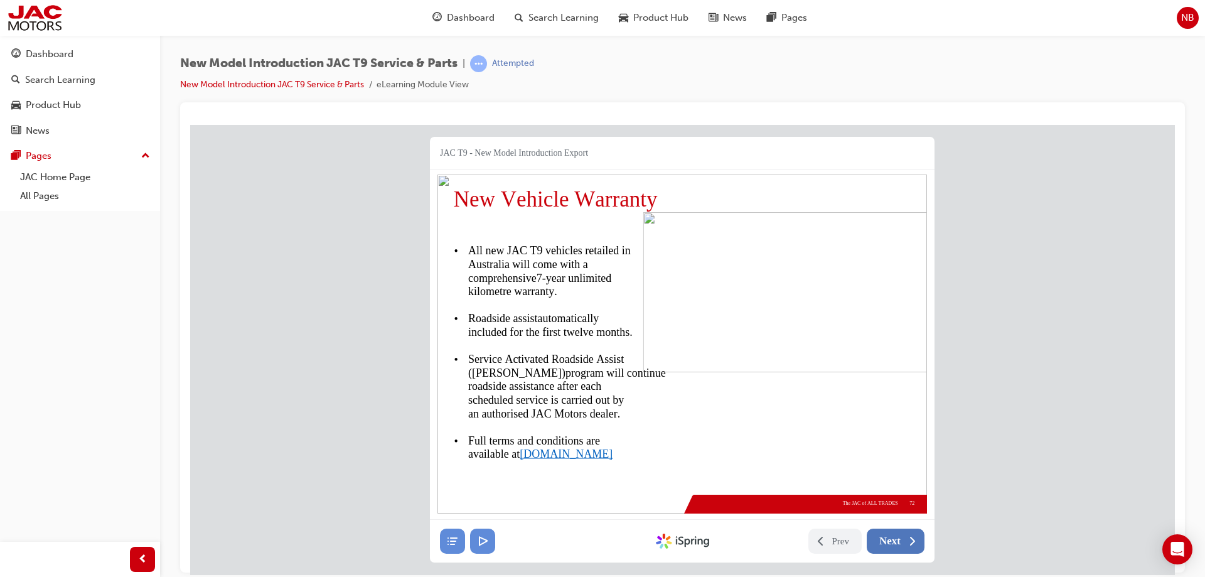
click at [899, 543] on span "Next" at bounding box center [889, 540] width 21 height 13
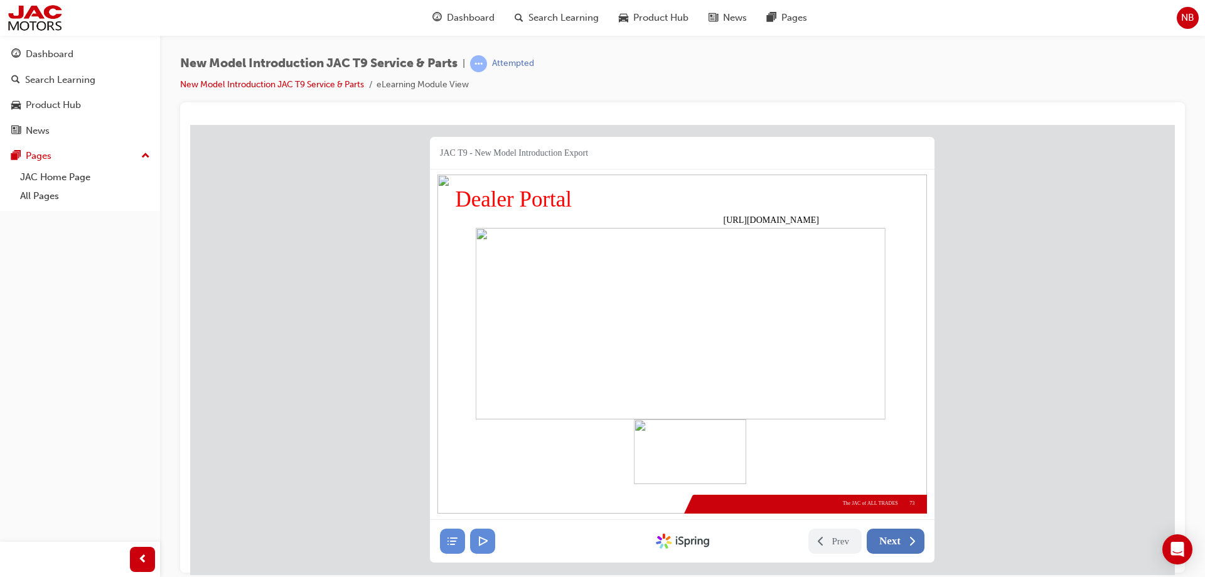
click at [899, 543] on span "Next" at bounding box center [889, 540] width 21 height 13
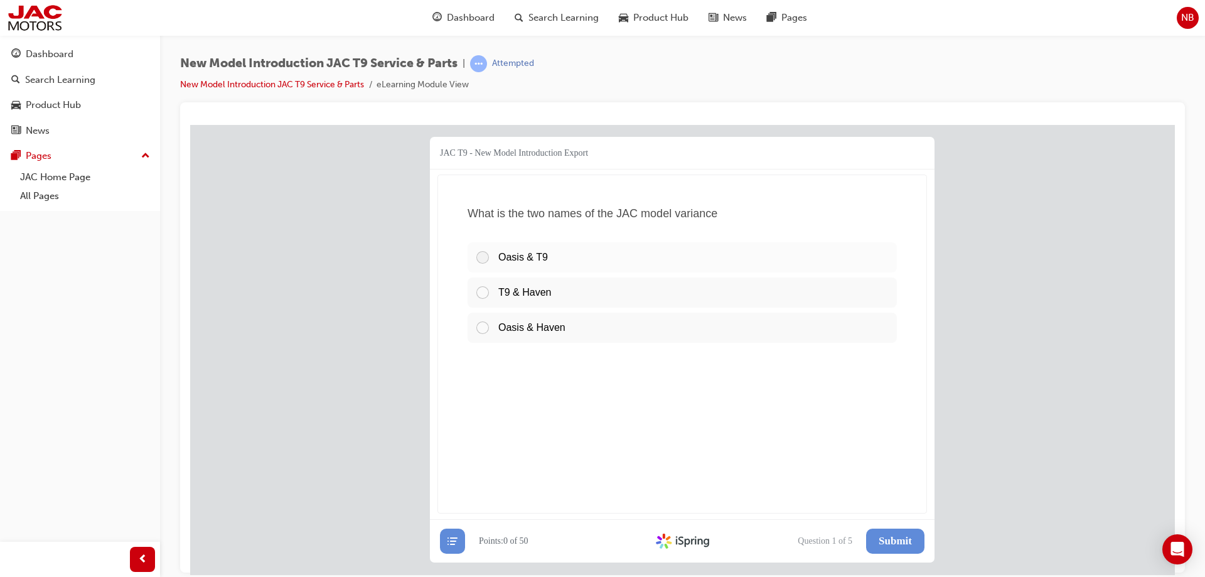
click at [541, 255] on span "Oasis & T9" at bounding box center [523, 256] width 50 height 11
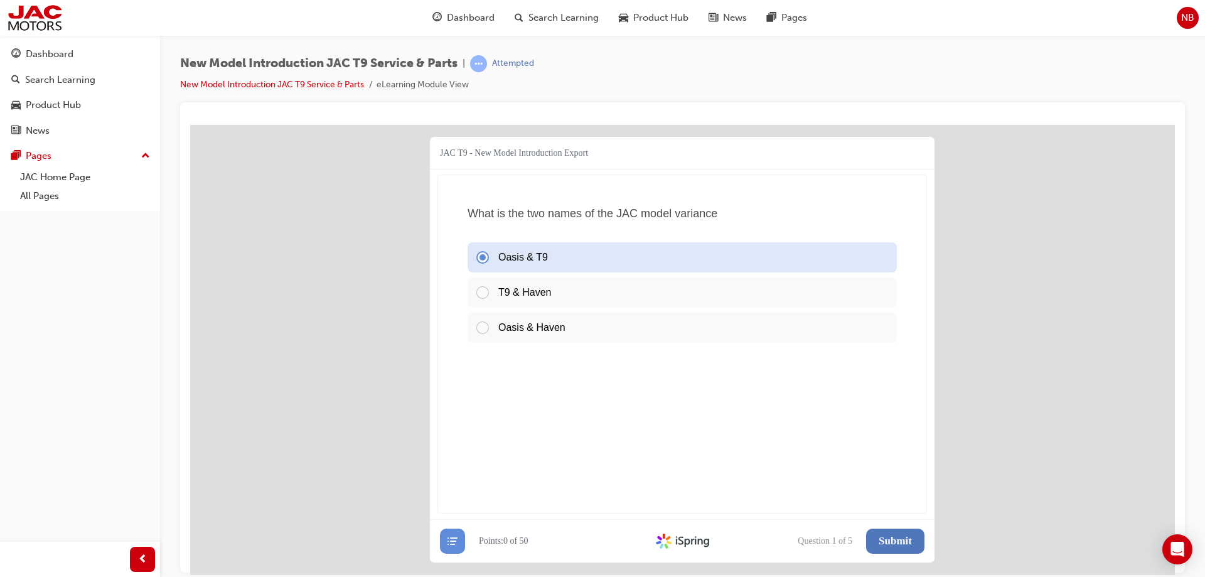
click at [900, 538] on span "Submit" at bounding box center [894, 540] width 33 height 13
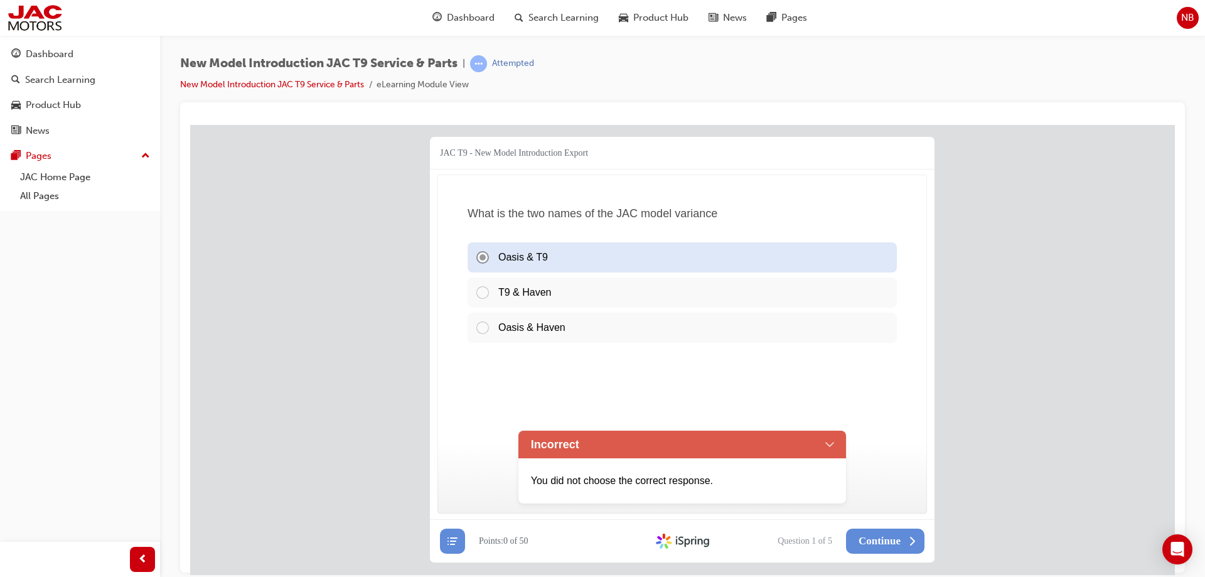
click at [562, 286] on div "T9 & Haven" at bounding box center [681, 292] width 429 height 30
click at [496, 287] on div "T9 & Haven" at bounding box center [681, 292] width 429 height 30
click at [836, 448] on div "Incorrect" at bounding box center [682, 444] width 328 height 28
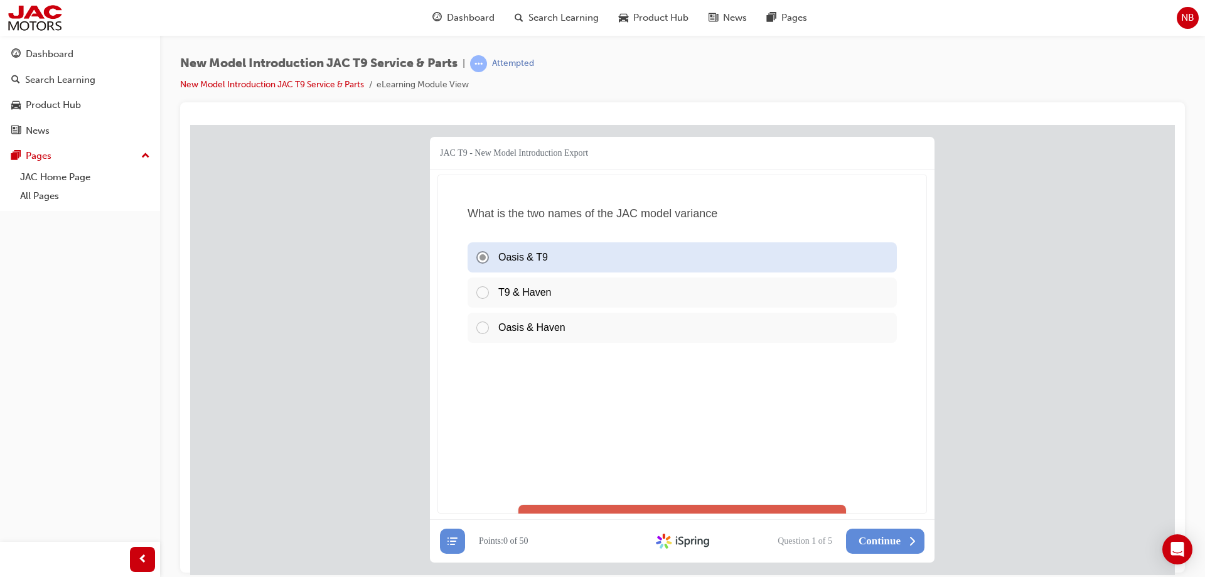
click at [483, 293] on div "T9 & Haven" at bounding box center [681, 292] width 429 height 30
click at [491, 284] on div "T9 & Haven" at bounding box center [681, 292] width 429 height 30
